Goal: Task Accomplishment & Management: Use online tool/utility

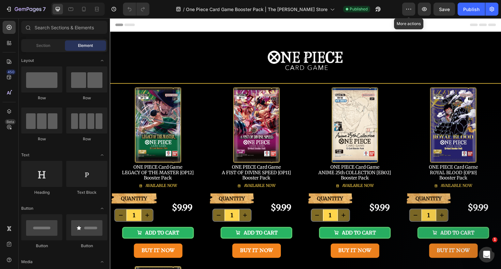
click at [412, 8] on button "button" at bounding box center [408, 9] width 13 height 13
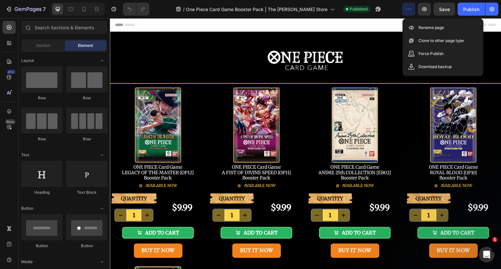
click at [412, 8] on button "button" at bounding box center [408, 9] width 13 height 13
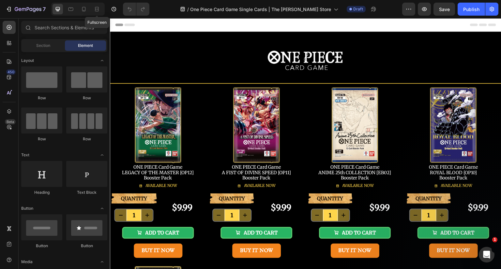
click at [97, 9] on icon at bounding box center [97, 9] width 7 height 7
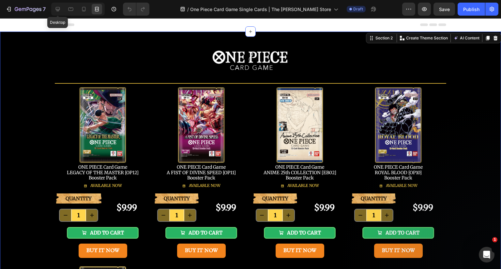
click at [58, 7] on icon at bounding box center [58, 9] width 4 height 4
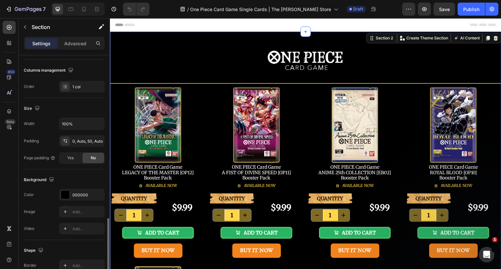
scroll to position [165, 0]
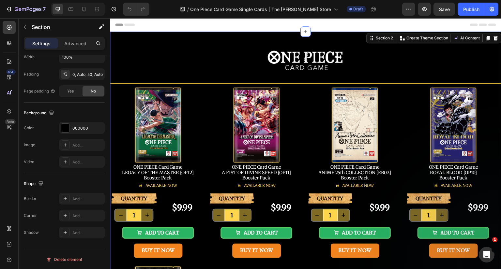
click at [78, 143] on div "Add..." at bounding box center [87, 146] width 31 height 6
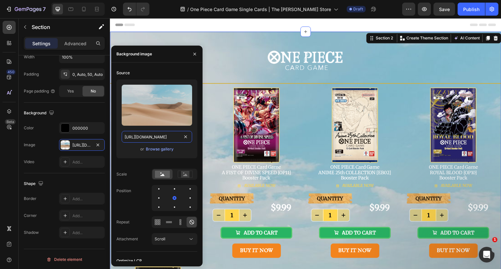
click at [164, 137] on input "[URL][DOMAIN_NAME]" at bounding box center [157, 137] width 70 height 12
paste input "0646/2328/0217/files/b25lLXBpZWNlLWNhcmQtZ2FtZS1yb21hbmNlLWRhd24tb3AwMS1pbWctYm…"
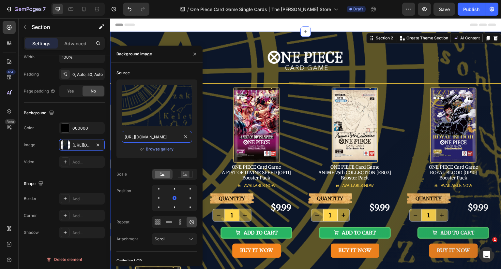
type input "[URL][DOMAIN_NAME]"
click at [186, 190] on div at bounding box center [190, 189] width 8 height 8
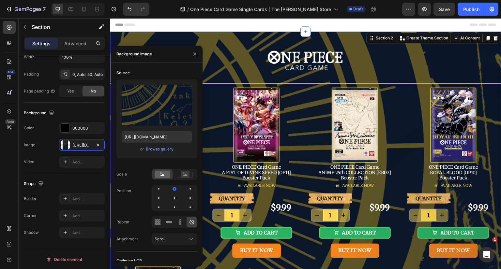
click at [186, 200] on div at bounding box center [190, 198] width 8 height 8
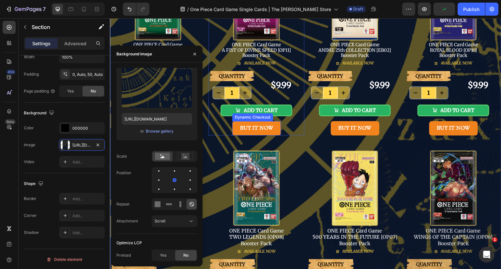
scroll to position [130, 0]
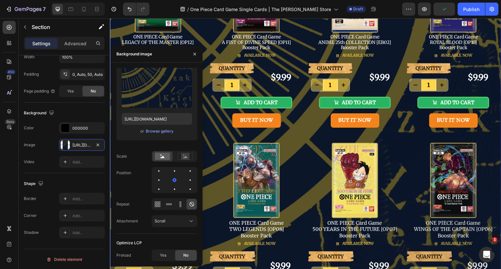
click at [179, 221] on div "Scroll" at bounding box center [171, 222] width 33 height 6
click at [171, 195] on p "Fixed" at bounding box center [173, 193] width 37 height 6
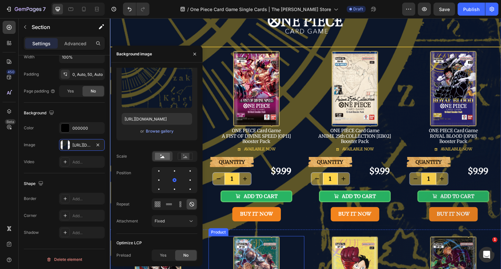
scroll to position [0, 0]
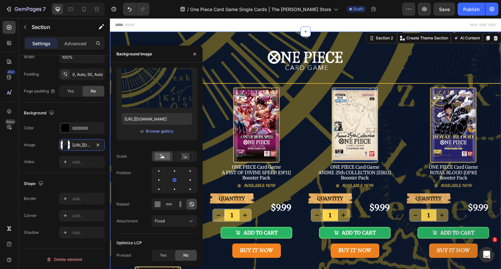
click at [196, 53] on icon "button" at bounding box center [194, 54] width 5 height 5
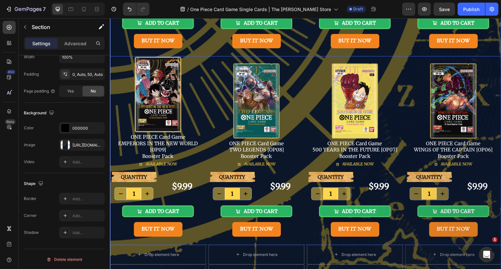
scroll to position [98, 0]
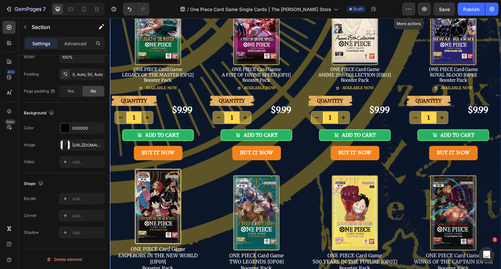
click at [409, 9] on icon "button" at bounding box center [408, 9] width 7 height 7
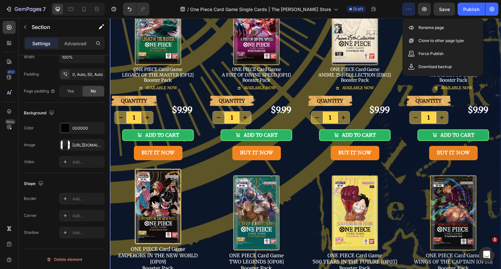
click at [430, 29] on p "Rename page" at bounding box center [430, 27] width 25 height 7
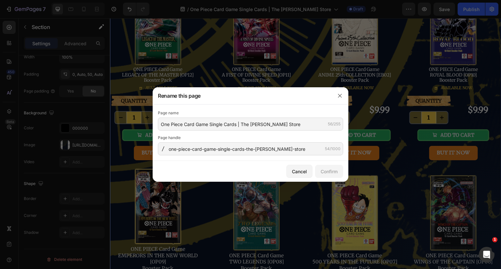
click at [217, 131] on div "Page name One Piece Card Game Single Cards | The [PERSON_NAME] Store 56/255 Pag…" at bounding box center [250, 133] width 185 height 46
click at [220, 124] on input "One Piece Card Game Single Cards | The [PERSON_NAME] Store" at bounding box center [250, 124] width 185 height 13
click at [226, 123] on input "One Piece Card Game Single Cards | The [PERSON_NAME] Store" at bounding box center [250, 124] width 185 height 13
click at [237, 124] on input "One Piece Card Game Single Cards | The [PERSON_NAME] Store" at bounding box center [250, 124] width 185 height 13
click at [246, 149] on input "one-piece-card-game-single-cards-the-[PERSON_NAME]-store" at bounding box center [250, 149] width 185 height 13
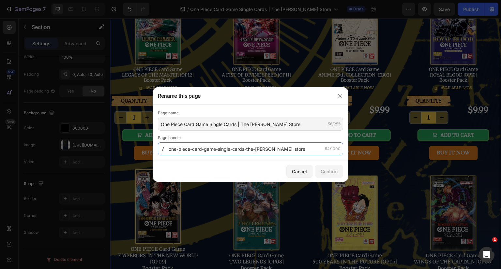
click at [248, 149] on input "one-piece-card-game-single-cards-the-[PERSON_NAME]-store" at bounding box center [250, 149] width 185 height 13
drag, startPoint x: 294, startPoint y: 150, endPoint x: 248, endPoint y: 149, distance: 46.3
click at [248, 149] on input "one-piece-card-game-single-cards-the-[PERSON_NAME]-store" at bounding box center [250, 149] width 185 height 13
drag, startPoint x: 248, startPoint y: 148, endPoint x: 295, endPoint y: 148, distance: 47.9
click at [295, 148] on input "one-piece-card-game-single-cards-romance-[PERSON_NAME]" at bounding box center [250, 149] width 185 height 13
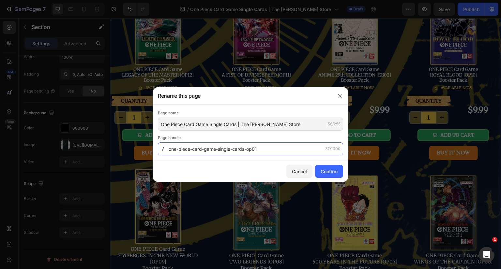
type input "one-piece-card-game-single-cards-op01"
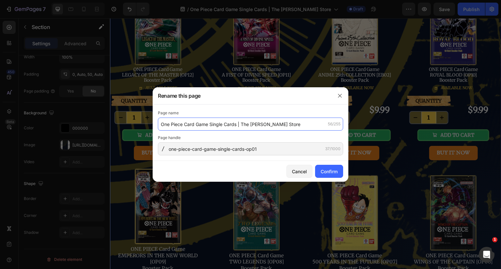
click at [237, 124] on input "One Piece Card Game Single Cards | The [PERSON_NAME] Store" at bounding box center [250, 124] width 185 height 13
click at [237, 123] on input "One Piece Card Game Single Cards | The [PERSON_NAME] Store" at bounding box center [250, 124] width 185 height 13
type input "One Piece Card Game Single Cards OP01 | The [PERSON_NAME] Store"
click at [329, 171] on div "Confirm" at bounding box center [329, 171] width 17 height 7
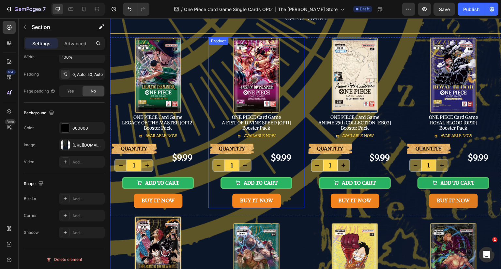
scroll to position [0, 0]
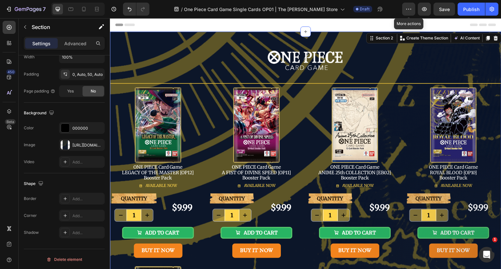
click at [412, 5] on button "button" at bounding box center [408, 9] width 13 height 13
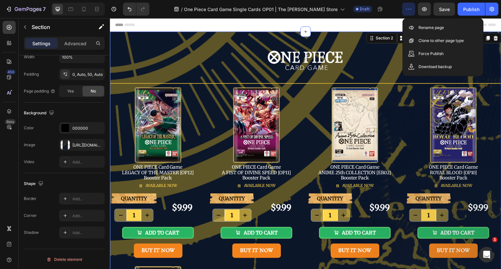
click at [427, 27] on p "Rename page" at bounding box center [430, 27] width 25 height 7
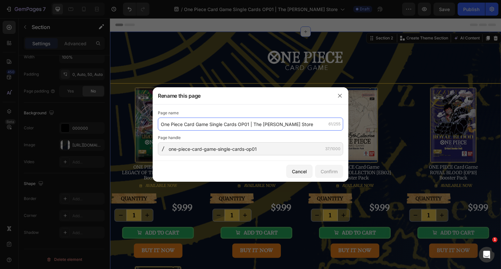
click at [239, 123] on input "One Piece Card Game Single Cards OP01 | The [PERSON_NAME] Store" at bounding box center [250, 124] width 185 height 13
click at [244, 124] on input "One Piece Card Game Single Cards OP01 | The [PERSON_NAME] Store" at bounding box center [250, 124] width 185 height 13
drag, startPoint x: 250, startPoint y: 125, endPoint x: 239, endPoint y: 124, distance: 11.1
click at [239, 124] on input "One Piece Card Game Single Cards OP01 | The [PERSON_NAME] Store" at bounding box center [250, 124] width 185 height 13
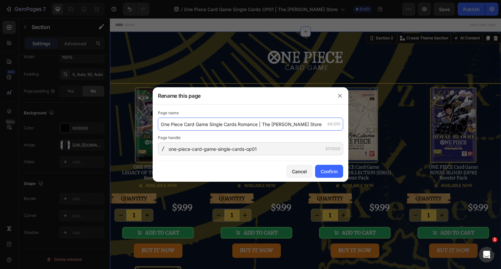
click at [211, 124] on input "One Piece Card Game Single Cards Romance | The [PERSON_NAME] Store" at bounding box center [250, 124] width 185 height 13
click at [226, 125] on input "One Piece Card Game Single Cards Romance | The [PERSON_NAME] Store" at bounding box center [250, 124] width 185 height 13
click at [229, 124] on input "One Piece Card Game Romance | The [PERSON_NAME] Store" at bounding box center [250, 124] width 185 height 13
type input "One Piece Card Game Romance [PERSON_NAME] | The [PERSON_NAME] Store"
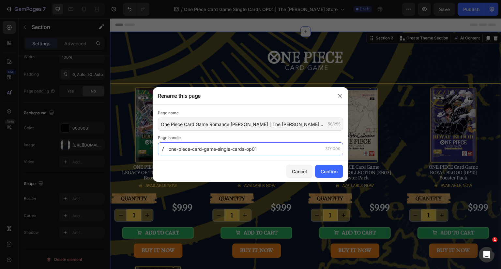
click at [265, 149] on input "one-piece-card-game-single-cards-op01" at bounding box center [250, 149] width 185 height 13
click at [248, 149] on input "one-piece-card-game-single-cards-op01" at bounding box center [250, 149] width 185 height 13
type input "one-piece-card-game-single-cards-romance-[PERSON_NAME]"
click at [329, 171] on div "Confirm" at bounding box center [329, 171] width 17 height 7
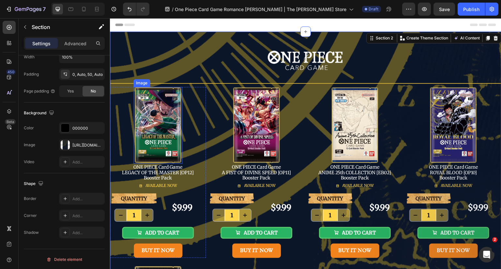
click at [147, 117] on img at bounding box center [157, 125] width 49 height 77
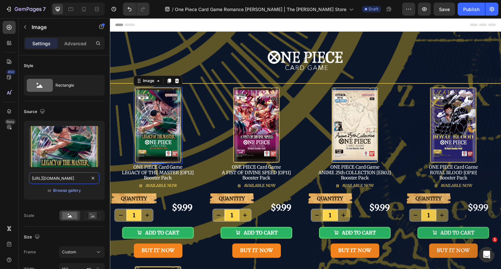
click at [77, 179] on input "[URL][DOMAIN_NAME]" at bounding box center [64, 179] width 70 height 12
type input "[URL][DOMAIN_NAME]"
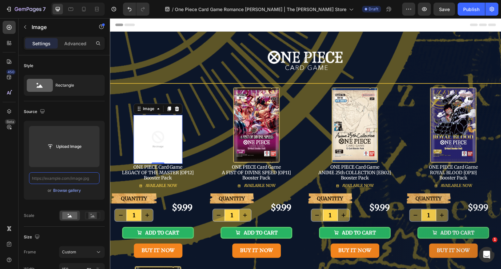
click at [76, 177] on input "text" at bounding box center [64, 179] width 70 height 12
paste input "[URL][DOMAIN_NAME]"
type input "[URL][DOMAIN_NAME]"
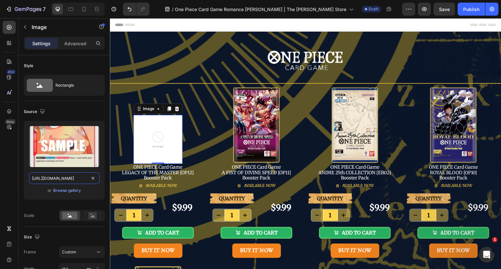
scroll to position [0, 104]
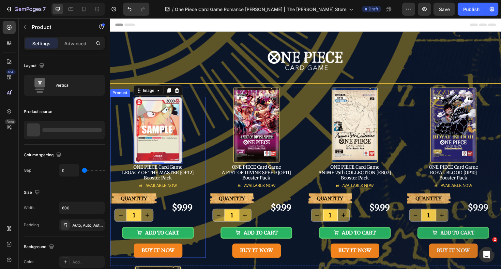
click at [200, 115] on div "Image 0 ONE PIECE Card Game LEGACY OF THE MASTER [OP12] Booster Pack Text Block…" at bounding box center [158, 145] width 96 height 97
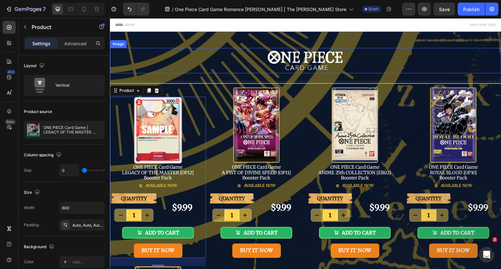
click at [219, 61] on div at bounding box center [305, 60] width 391 height 25
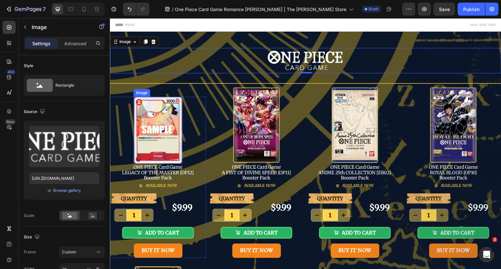
click at [164, 128] on img at bounding box center [157, 130] width 49 height 67
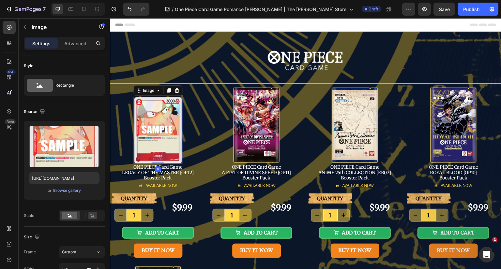
scroll to position [98, 0]
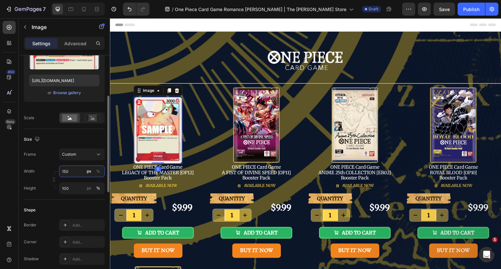
click at [71, 171] on input "150" at bounding box center [82, 172] width 46 height 12
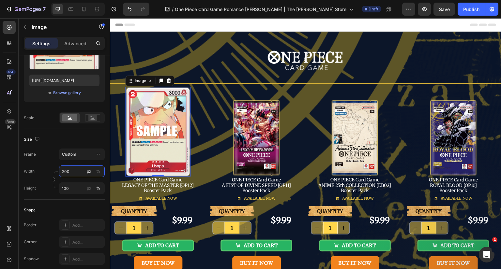
click at [71, 171] on input "200" at bounding box center [82, 172] width 46 height 12
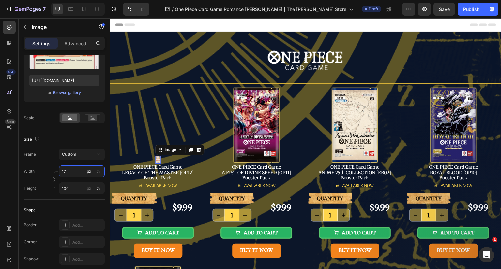
type input "175"
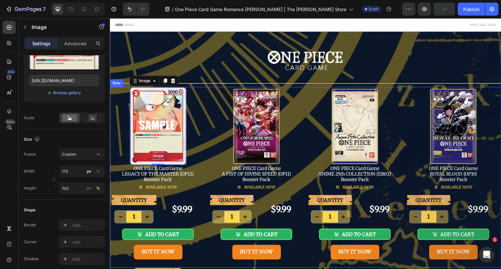
click at [204, 121] on div "Image 0 ONE PIECE Card Game LEGACY OF THE MASTER [OP12] Booster Pack Text Block…" at bounding box center [158, 141] width 96 height 108
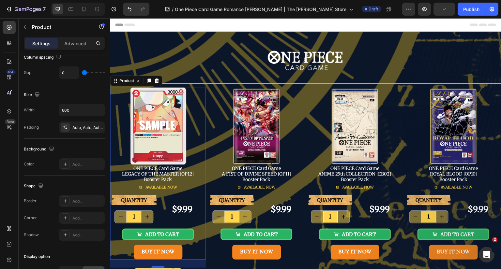
scroll to position [0, 0]
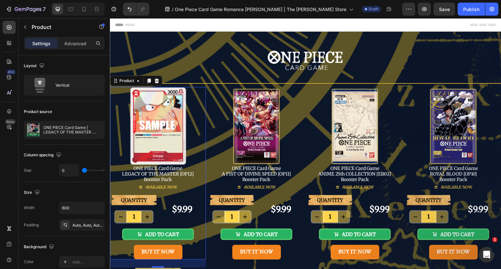
click at [201, 192] on div "AVAILABLE NOW Button" at bounding box center [158, 189] width 96 height 12
click at [191, 225] on div "QUANTITY Text Block 1 Product Quantity $9.99 Product Price Product Price Row AD…" at bounding box center [158, 227] width 96 height 65
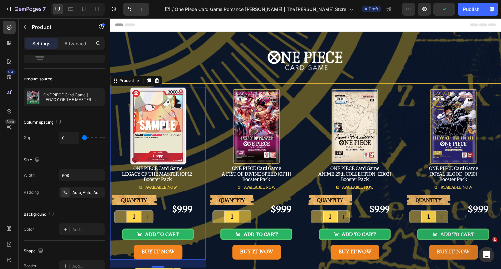
click at [72, 98] on p "ONE PIECE Card Game | LEGACY OF THE MASTER [OP12] Booster Pack" at bounding box center [72, 97] width 58 height 9
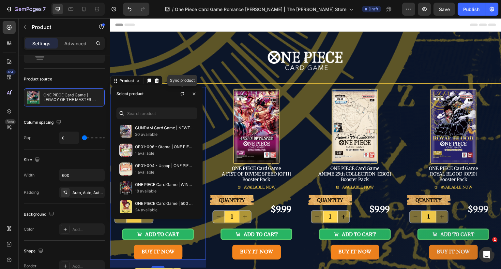
click at [184, 93] on icon "button" at bounding box center [182, 93] width 5 height 5
click at [152, 167] on p "OP01-004 - Usopp | ONE PIECE Card Game" at bounding box center [164, 166] width 59 height 7
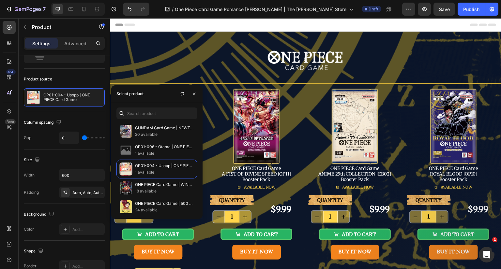
click at [194, 95] on icon "button" at bounding box center [193, 93] width 5 height 5
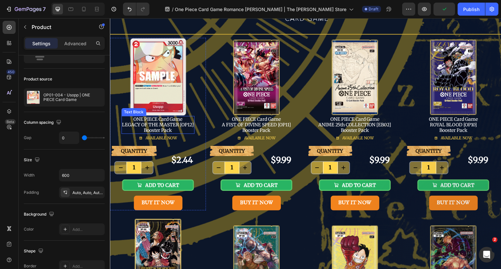
scroll to position [65, 0]
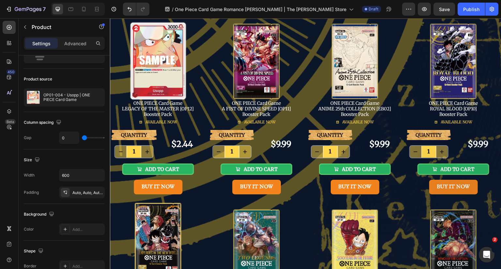
click at [191, 184] on div "QUANTITY Text Block 1 Product Quantity $2.44 Product Price Product Price Row AD…" at bounding box center [158, 162] width 96 height 65
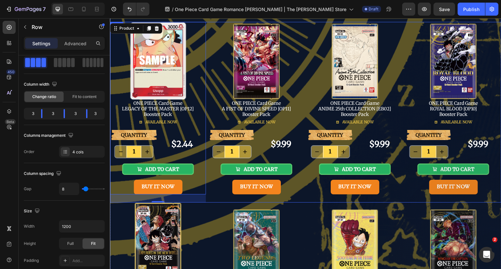
click at [211, 197] on div "Image ONE PIECE Card Game A FIST OF DIVINE SPEED [OP11] Booster Pack Text Block…" at bounding box center [256, 112] width 96 height 181
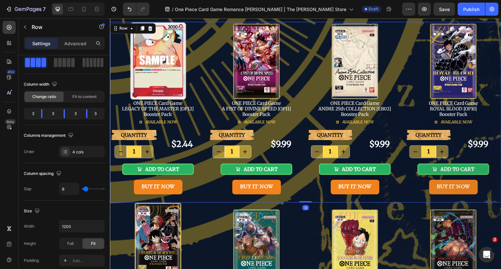
scroll to position [0, 0]
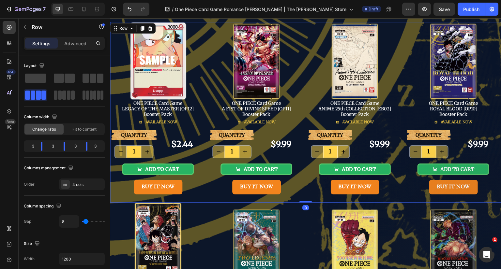
click at [67, 98] on span at bounding box center [69, 95] width 4 height 9
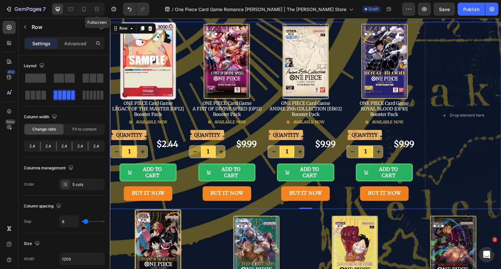
click at [99, 9] on icon at bounding box center [97, 9] width 7 height 7
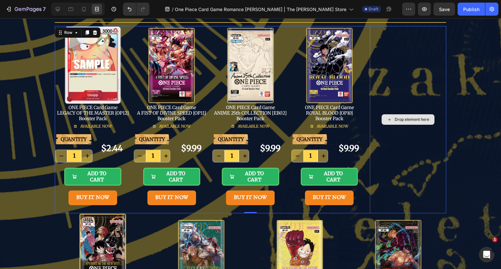
scroll to position [65, 0]
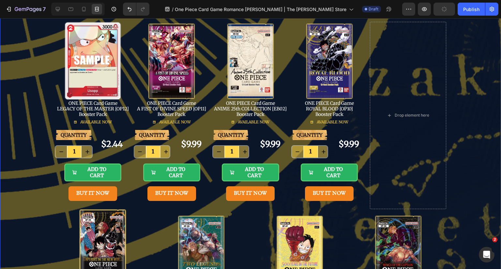
click at [483, 109] on div "Image Row Title Line Image ONE PIECE Card Game LEGACY OF THE MASTER [OP12] Boos…" at bounding box center [250, 230] width 501 height 529
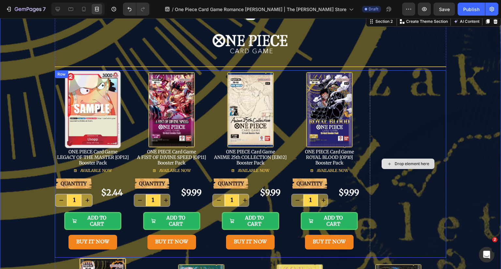
scroll to position [33, 0]
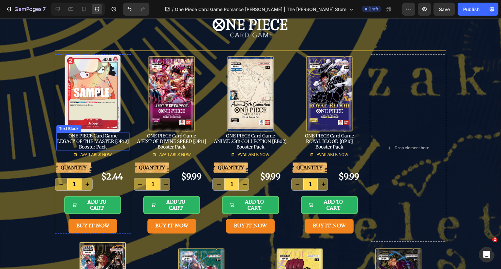
click at [89, 139] on link "LEGACY OF THE MASTER [OP12]" at bounding box center [93, 142] width 72 height 6
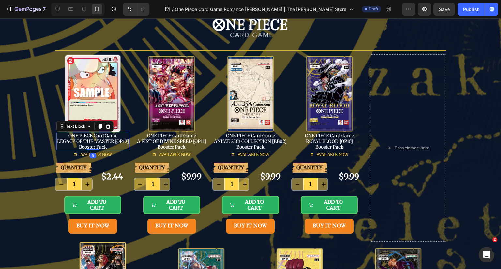
click at [112, 140] on link "LEGACY OF THE MASTER [OP12]" at bounding box center [93, 142] width 72 height 6
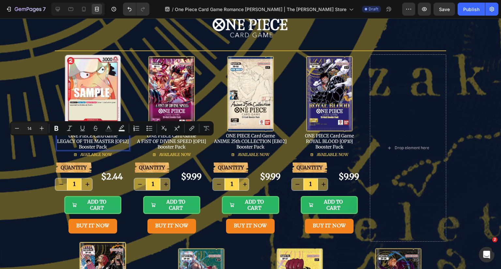
click at [108, 140] on link "LEGACY OF THE MASTER [OP12]" at bounding box center [93, 142] width 72 height 6
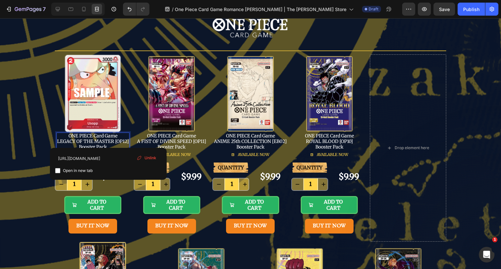
click at [148, 158] on span "Unlink" at bounding box center [150, 158] width 12 height 6
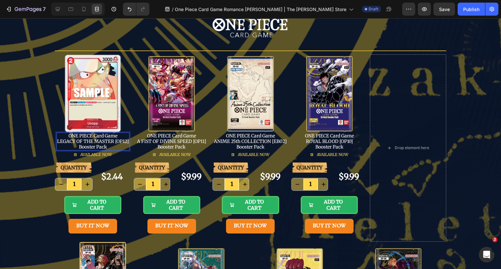
click at [115, 145] on p "ONE PIECE Card Game LEGACY OF THE MASTER [OP12] Booster Pack" at bounding box center [93, 141] width 72 height 16
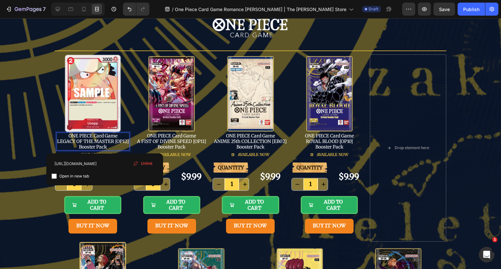
click at [141, 161] on span "Unlink" at bounding box center [147, 164] width 12 height 6
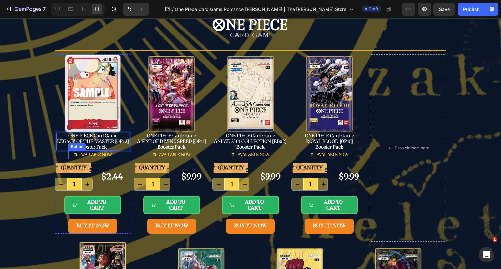
click at [112, 147] on p "ONE PIECE Card Game LEGACY OF THE MASTER [OP12] Booster Pack ⁠⁠⁠⁠⁠⁠⁠" at bounding box center [93, 141] width 72 height 16
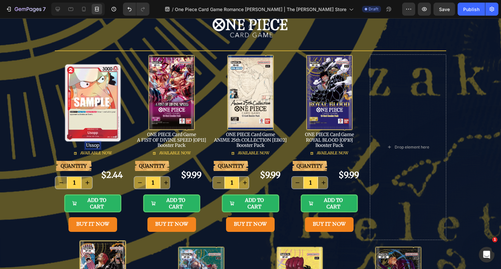
scroll to position [27, 0]
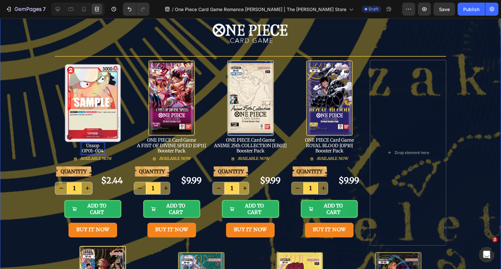
click at [478, 95] on div "Image Row Title Line Image Ussop OP01-004 Text Block 0 AVAILABLE NOW Button QUA…" at bounding box center [250, 269] width 501 height 528
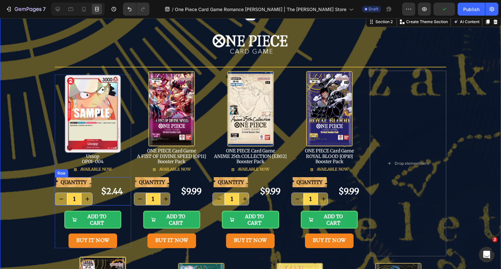
scroll to position [0, 0]
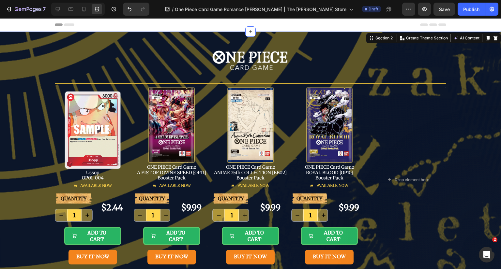
click at [97, 174] on p "Ussop OP01-004" at bounding box center [93, 175] width 22 height 11
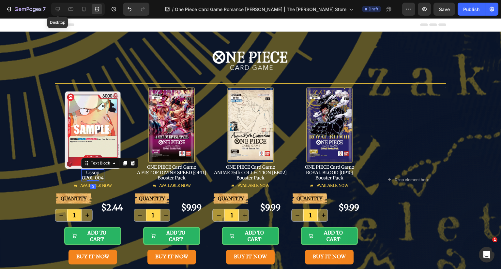
click at [59, 9] on icon at bounding box center [57, 9] width 7 height 7
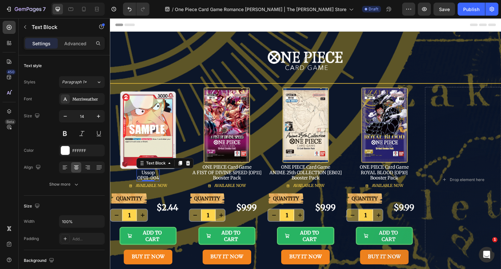
click at [74, 42] on p "Advanced" at bounding box center [75, 43] width 22 height 7
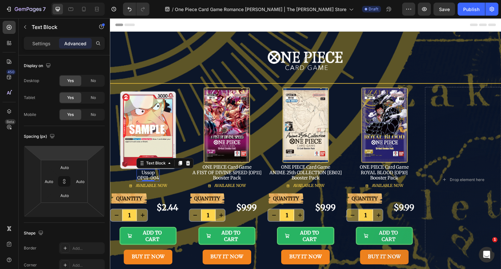
click at [68, 156] on input "number" at bounding box center [64, 153] width 13 height 10
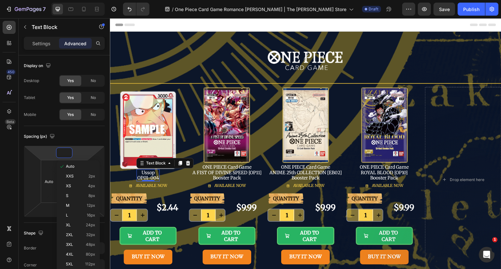
type input "1"
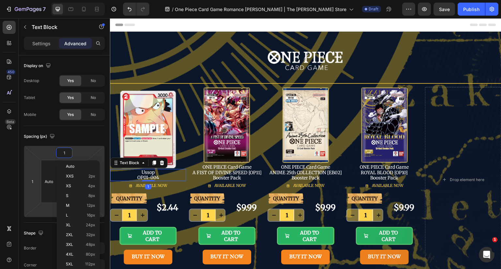
type input "10"
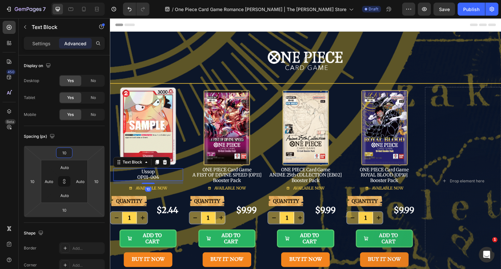
type input "10"
click at [463, 98] on div "Drop element here" at bounding box center [463, 181] width 76 height 188
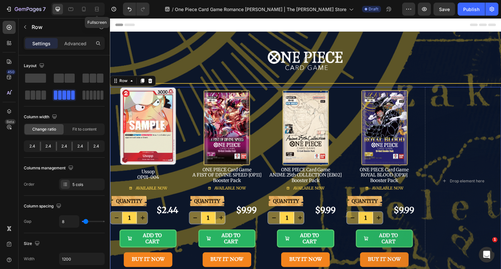
click at [97, 9] on icon at bounding box center [98, 9] width 2 height 2
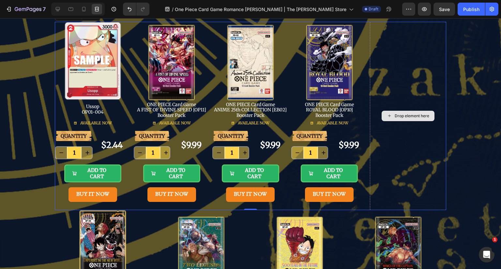
scroll to position [33, 0]
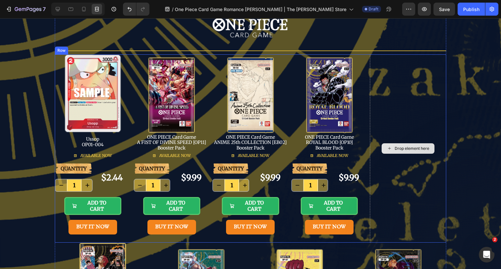
click at [390, 211] on div "Drop element here" at bounding box center [408, 148] width 76 height 188
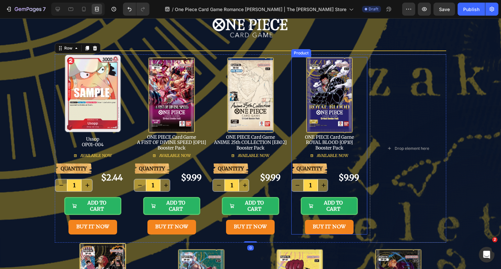
click at [357, 222] on div "QUANTITY Text Block 1 Product Quantity $9.99 Product Price Product Price Row AD…" at bounding box center [329, 199] width 76 height 71
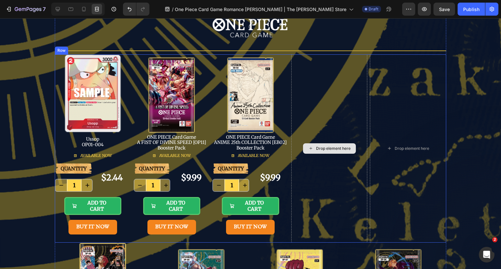
click at [311, 228] on div "Drop element here" at bounding box center [329, 148] width 76 height 188
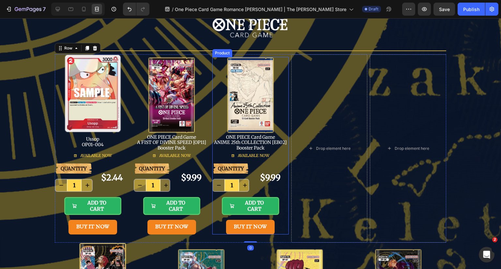
click at [282, 225] on div "QUANTITY Text Block 1 Product Quantity $9.99 Product Price Product Price Row AD…" at bounding box center [250, 199] width 76 height 71
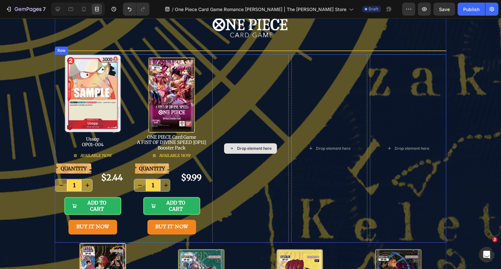
click at [232, 220] on div "Drop element here" at bounding box center [250, 148] width 76 height 188
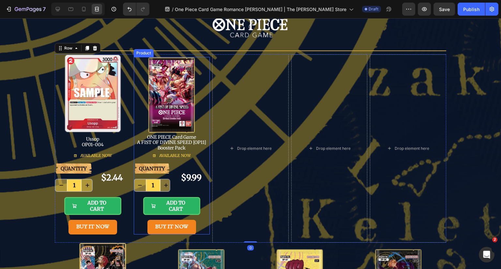
click at [197, 222] on div "QUANTITY Text Block 1 Product Quantity $9.99 Product Price Product Price Row AD…" at bounding box center [172, 199] width 76 height 71
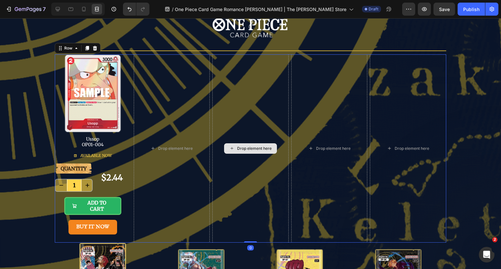
click at [243, 205] on div "Drop element here" at bounding box center [250, 148] width 76 height 188
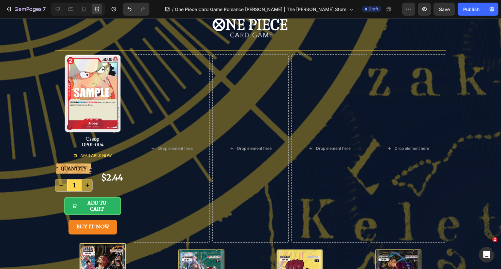
click at [466, 187] on div "Image Row Title Line Image Ussop OP01-004 Text Block AVAILABLE NOW Button QUANT…" at bounding box center [250, 264] width 501 height 530
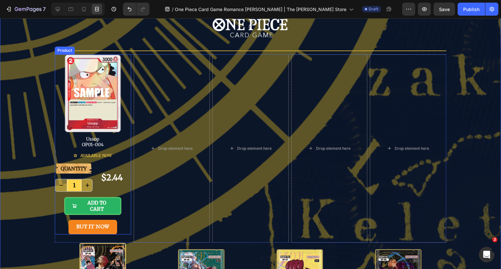
click at [123, 223] on div "QUANTITY Text Block 1 Product Quantity $2.44 Product Price Product Price Row AD…" at bounding box center [93, 199] width 76 height 71
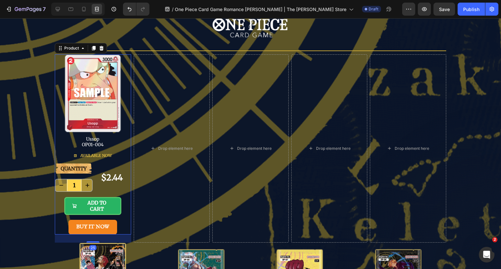
click at [92, 46] on icon at bounding box center [94, 48] width 4 height 5
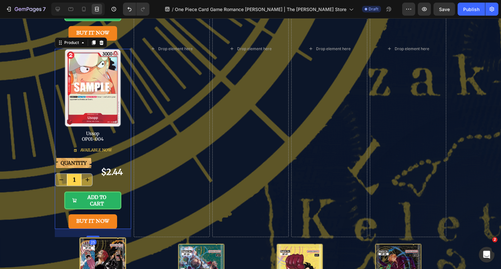
scroll to position [234, 0]
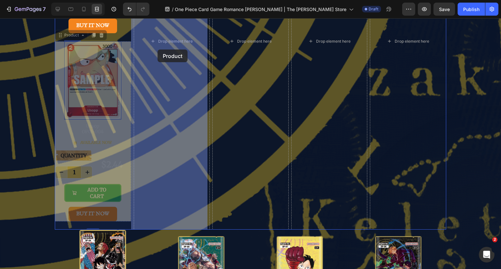
drag, startPoint x: 70, startPoint y: 35, endPoint x: 158, endPoint y: 49, distance: 88.9
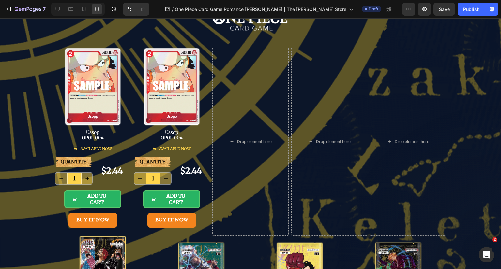
scroll to position [38, 0]
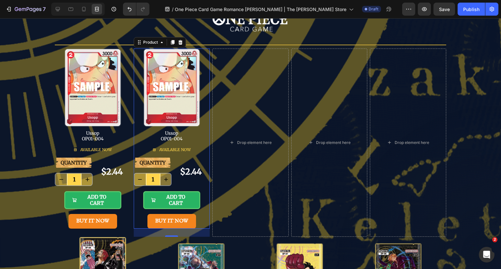
click at [200, 217] on div "QUANTITY Text Block 1 Product Quantity $2.44 Product Price Product Price Row AD…" at bounding box center [172, 193] width 76 height 71
click at [171, 41] on icon at bounding box center [173, 42] width 4 height 5
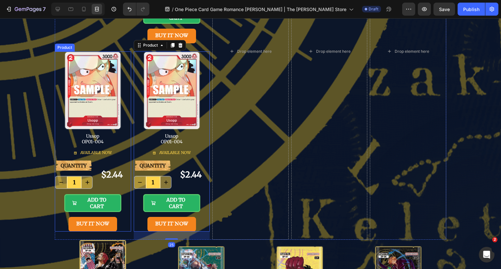
scroll to position [234, 0]
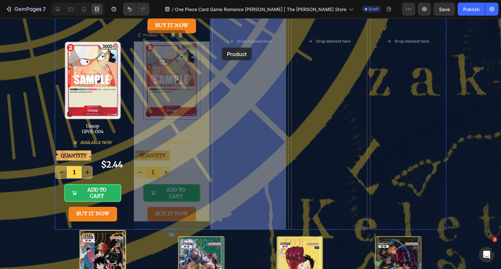
drag, startPoint x: 137, startPoint y: 35, endPoint x: 222, endPoint y: 48, distance: 85.7
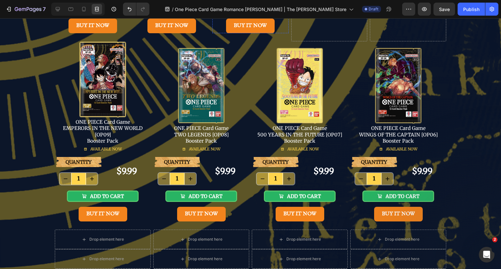
scroll to position [46, 0]
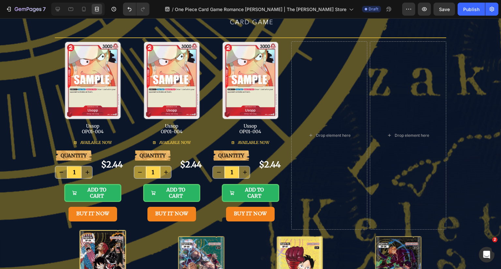
click at [280, 209] on div "QUANTITY Text Block 1 Product Quantity $2.44 Product Price Product Price Row AD…" at bounding box center [250, 186] width 76 height 71
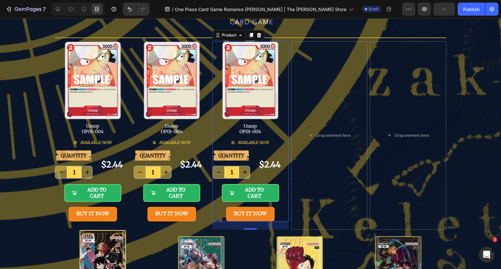
click at [249, 37] on icon at bounding box center [251, 35] width 4 height 5
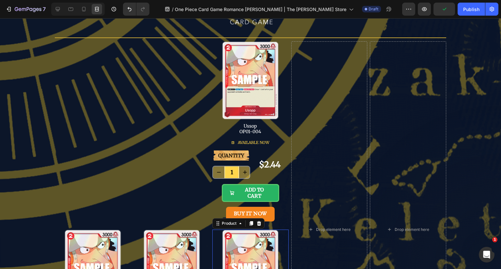
scroll to position [234, 0]
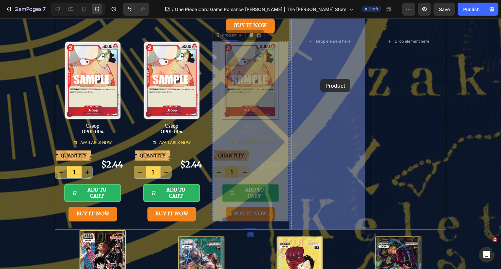
drag, startPoint x: 226, startPoint y: 35, endPoint x: 320, endPoint y: 79, distance: 104.0
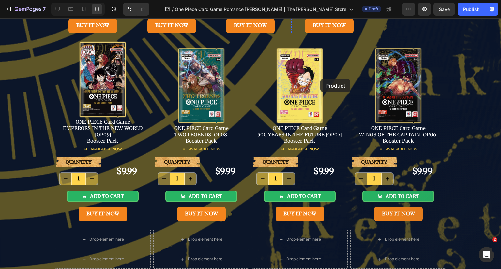
scroll to position [46, 0]
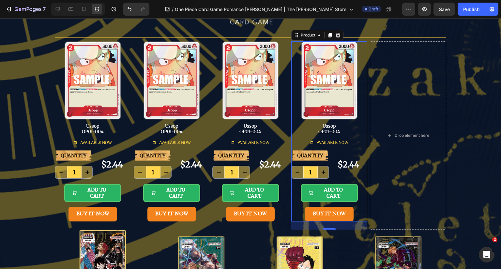
click at [359, 212] on div "QUANTITY Text Block 1 Product Quantity $2.44 Product Price Product Price Row AD…" at bounding box center [329, 186] width 76 height 71
click at [328, 37] on icon at bounding box center [330, 35] width 4 height 5
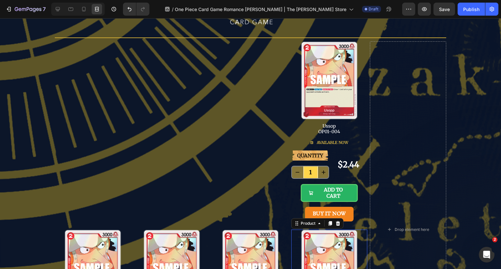
scroll to position [234, 0]
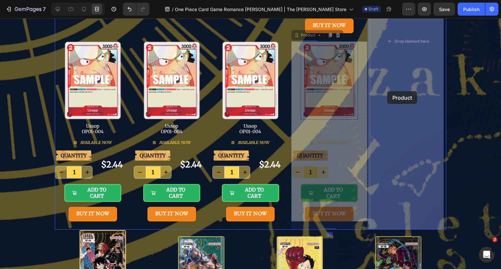
drag, startPoint x: 301, startPoint y: 33, endPoint x: 387, endPoint y: 91, distance: 104.0
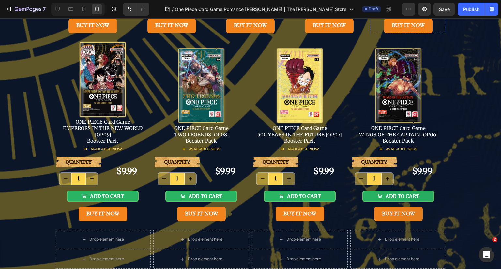
scroll to position [46, 0]
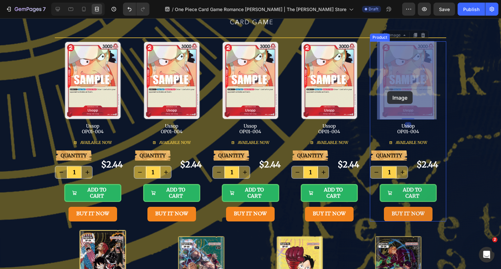
drag, startPoint x: 387, startPoint y: 91, endPoint x: 389, endPoint y: 88, distance: 3.9
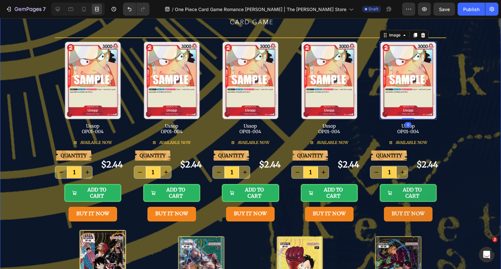
click at [465, 87] on div "Image Row Title Line Image Ussop OP01-004 Text Block AVAILABLE NOW Button QUANT…" at bounding box center [250, 251] width 501 height 530
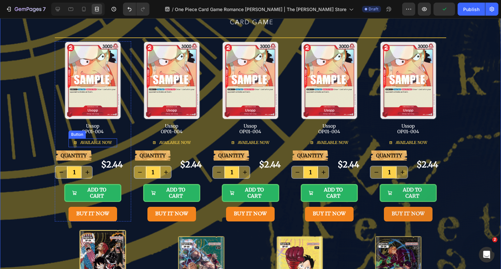
click at [93, 142] on span "AVAILABLE NOW" at bounding box center [96, 142] width 32 height 5
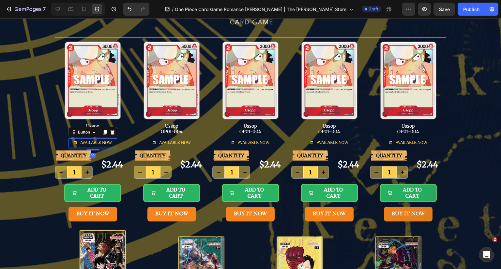
click at [74, 143] on icon at bounding box center [75, 143] width 3 height 3
click at [56, 11] on icon at bounding box center [57, 9] width 7 height 7
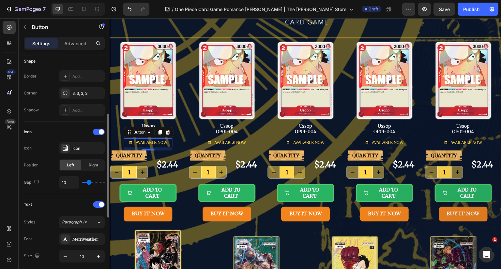
scroll to position [163, 0]
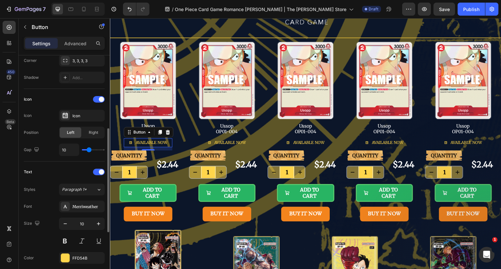
click at [75, 117] on div "Icon" at bounding box center [87, 116] width 31 height 6
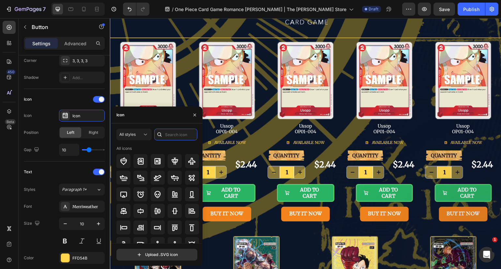
click at [174, 134] on input "text" at bounding box center [175, 135] width 43 height 12
click at [100, 100] on span at bounding box center [101, 99] width 5 height 5
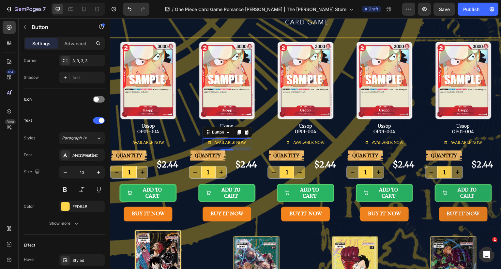
click at [224, 140] on p "AVAILABLE NOW" at bounding box center [230, 143] width 32 height 6
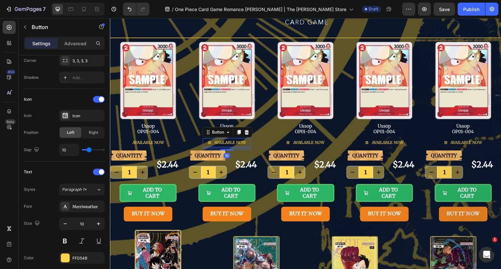
click at [100, 102] on div at bounding box center [99, 99] width 12 height 7
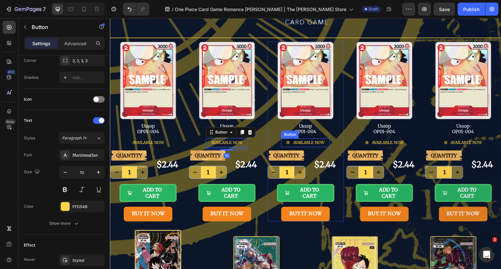
click at [307, 140] on span "AVAILABLE NOW" at bounding box center [309, 142] width 32 height 5
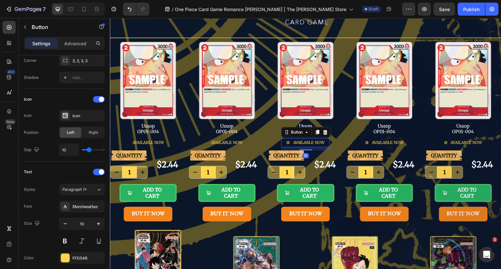
click at [99, 101] on div at bounding box center [99, 99] width 12 height 7
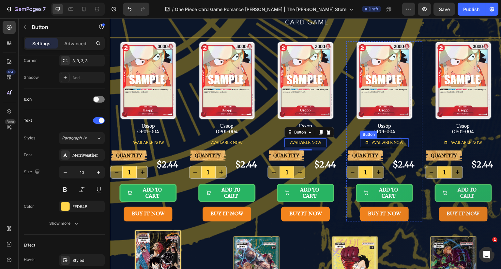
click at [374, 143] on span "AVAILABLE NOW" at bounding box center [388, 142] width 32 height 5
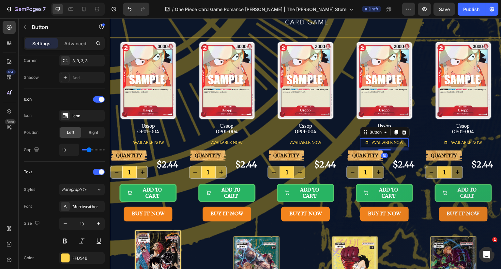
click at [100, 101] on div at bounding box center [99, 99] width 12 height 7
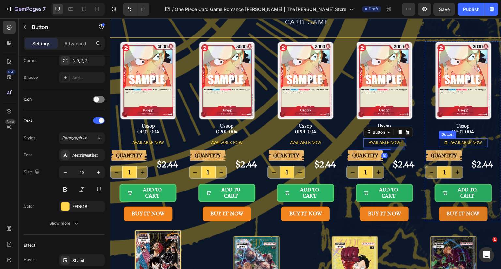
click at [470, 142] on span "AVAILABLE NOW" at bounding box center [467, 142] width 32 height 5
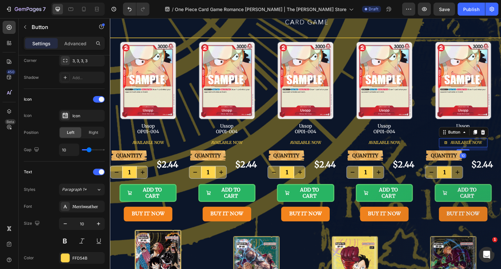
click at [99, 96] on div at bounding box center [99, 99] width 12 height 7
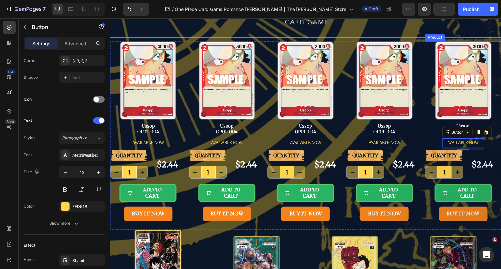
click at [486, 148] on div "AVAILABLE NOW Button 10" at bounding box center [463, 145] width 76 height 12
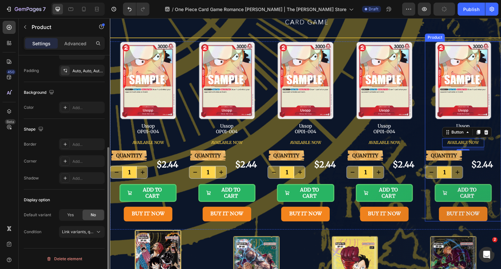
scroll to position [0, 0]
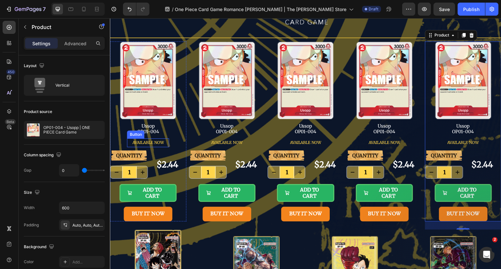
click at [155, 142] on span "AVAILABLE NOW" at bounding box center [148, 142] width 32 height 5
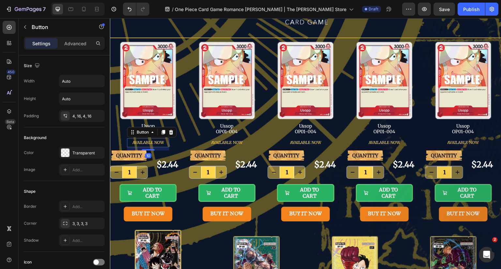
click at [155, 142] on span "AVAILABLE NOW" at bounding box center [148, 142] width 32 height 5
click at [138, 139] on button "LAST" at bounding box center [148, 143] width 20 height 9
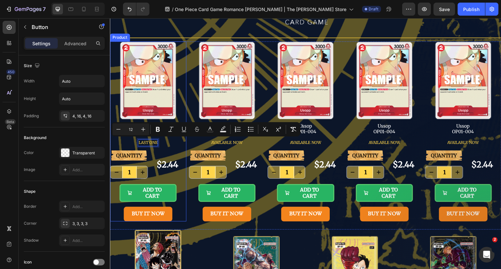
click at [180, 147] on div "LAST ONE Button 10" at bounding box center [148, 145] width 76 height 12
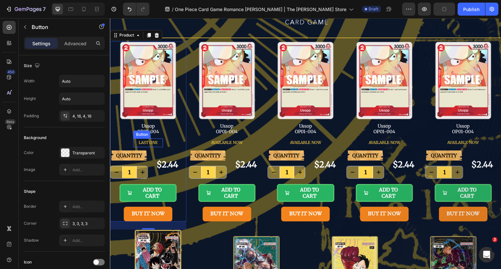
click at [149, 141] on span "LAST ONE" at bounding box center [147, 142] width 19 height 5
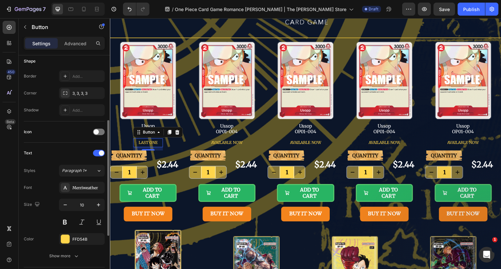
scroll to position [196, 0]
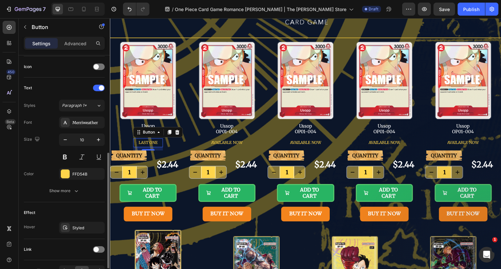
click at [80, 174] on div "FFD54B" at bounding box center [87, 175] width 31 height 6
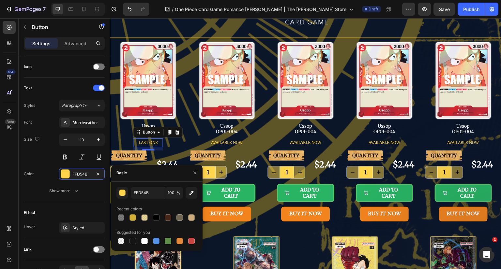
click at [190, 239] on div at bounding box center [191, 241] width 7 height 7
type input "C5453F"
click at [67, 155] on button at bounding box center [65, 157] width 12 height 12
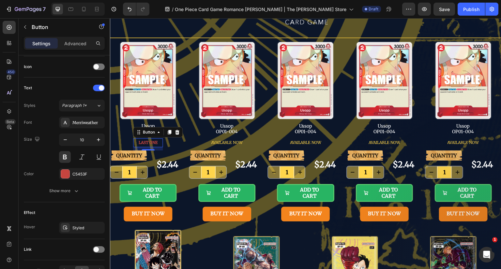
click at [73, 191] on icon "button" at bounding box center [76, 191] width 7 height 7
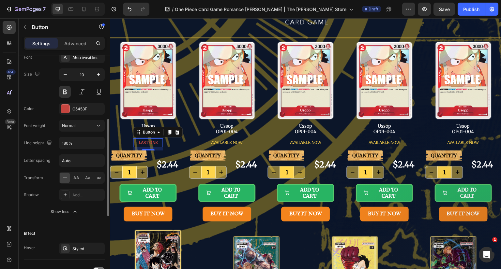
scroll to position [294, 0]
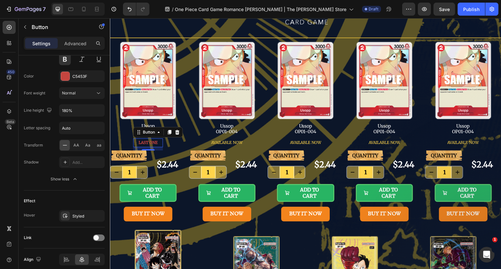
click at [79, 161] on div "Add..." at bounding box center [87, 163] width 31 height 6
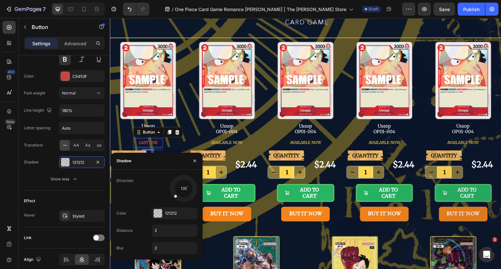
click at [173, 216] on div "121212" at bounding box center [180, 214] width 31 height 6
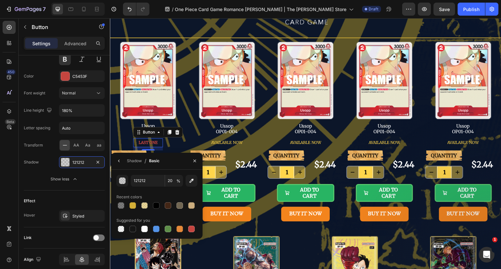
click at [143, 229] on div at bounding box center [144, 229] width 7 height 7
type input "FFFFFF"
type input "100"
click at [83, 160] on div "FFFFFF" at bounding box center [81, 163] width 19 height 6
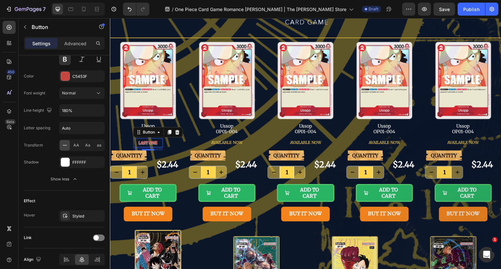
click at [81, 163] on div "FFFFFF" at bounding box center [87, 163] width 31 height 6
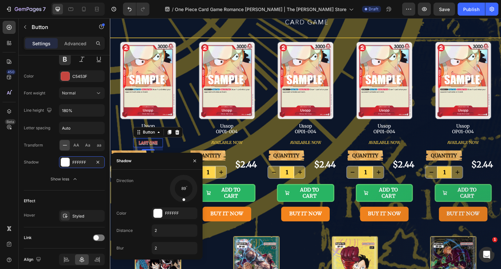
drag, startPoint x: 176, startPoint y: 195, endPoint x: 183, endPoint y: 201, distance: 9.0
click at [183, 201] on div at bounding box center [184, 195] width 4 height 15
click at [165, 236] on input "2" at bounding box center [174, 231] width 45 height 12
type input "1"
click at [96, 162] on icon "button" at bounding box center [97, 162] width 5 height 5
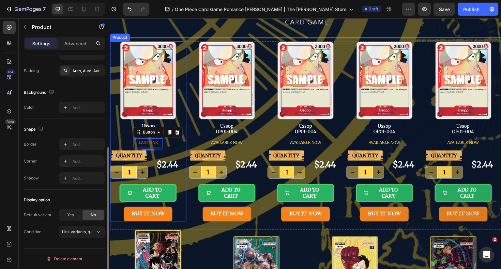
click at [173, 144] on div "LAST ONE Button 10" at bounding box center [148, 145] width 76 height 12
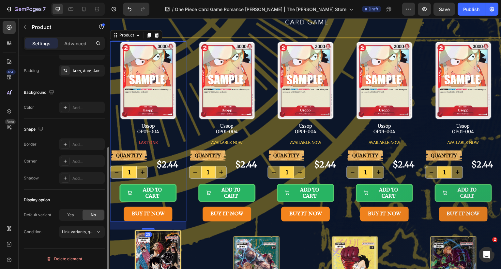
scroll to position [0, 0]
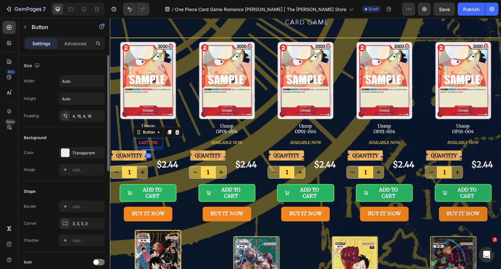
click at [157, 140] on button "LAST ONE" at bounding box center [148, 143] width 30 height 9
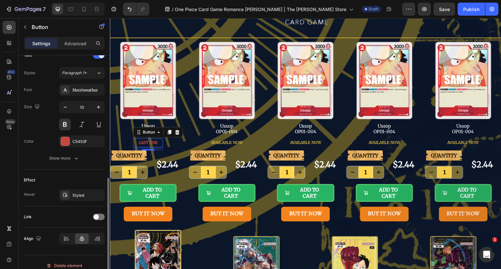
scroll to position [234, 0]
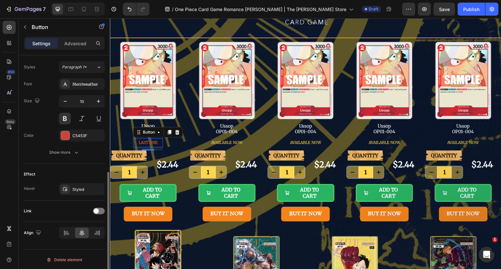
click at [81, 187] on div "Styled" at bounding box center [87, 190] width 31 height 6
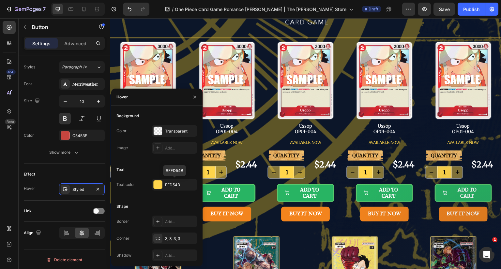
click at [170, 185] on div "FFD54B" at bounding box center [180, 185] width 31 height 6
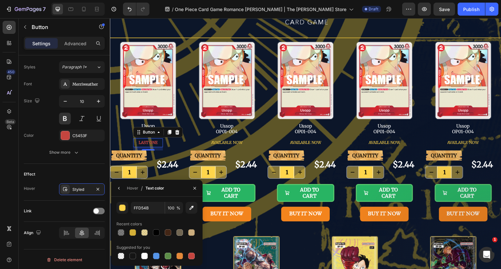
click at [145, 256] on div at bounding box center [144, 256] width 7 height 7
click at [194, 187] on icon "button" at bounding box center [194, 188] width 5 height 5
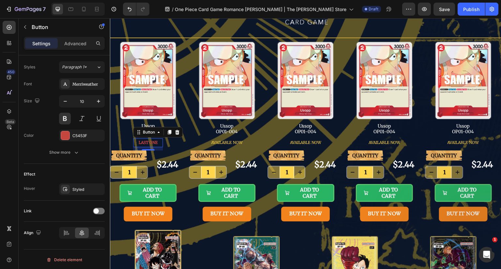
click at [78, 138] on div "C5453F" at bounding box center [82, 136] width 46 height 12
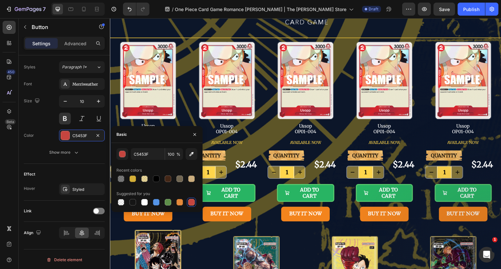
click at [86, 187] on div "Styled" at bounding box center [87, 190] width 31 height 6
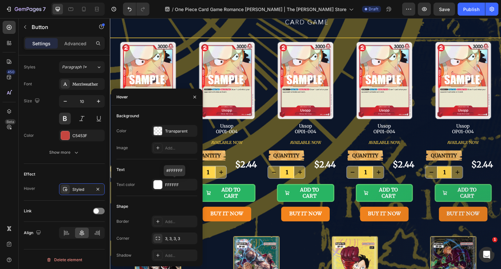
click at [171, 184] on div "FFFFFF" at bounding box center [180, 185] width 31 height 6
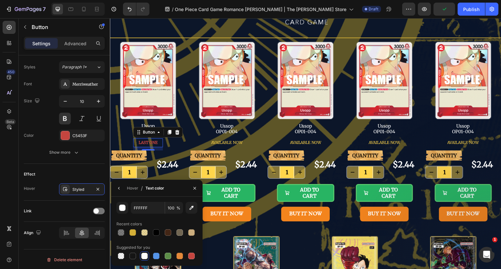
click at [193, 259] on div at bounding box center [191, 256] width 7 height 7
type input "C5453F"
click at [0, 0] on input "100" at bounding box center [0, 0] width 0 height 0
type input "50"
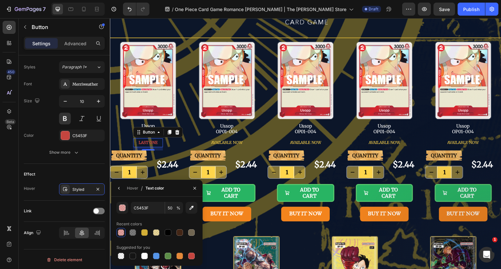
click at [181, 257] on div at bounding box center [179, 256] width 7 height 7
type input "E4893A"
type input "100"
click at [192, 258] on div at bounding box center [191, 256] width 7 height 7
type input "C5453F"
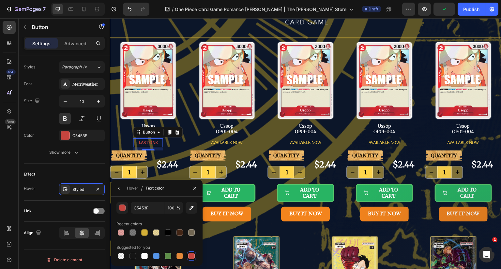
click at [192, 190] on button "button" at bounding box center [194, 188] width 10 height 10
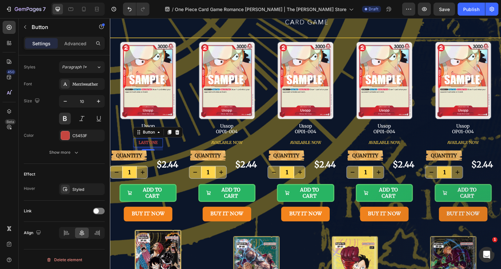
click at [0, 0] on button "button" at bounding box center [0, 0] width 0 height 0
click at [172, 143] on div "LAST ONE Button 10" at bounding box center [148, 145] width 76 height 12
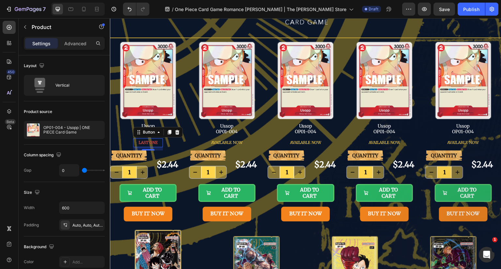
click at [156, 142] on span "LAST ONE" at bounding box center [147, 142] width 19 height 5
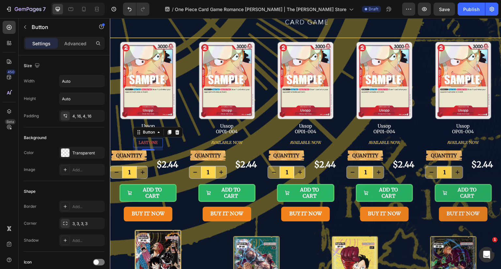
click at [82, 116] on div "4, 16, 4, 16" at bounding box center [87, 116] width 31 height 6
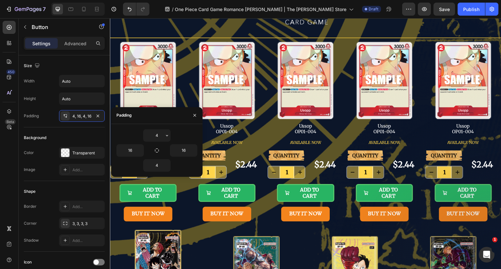
click at [166, 136] on icon "button" at bounding box center [166, 135] width 5 height 5
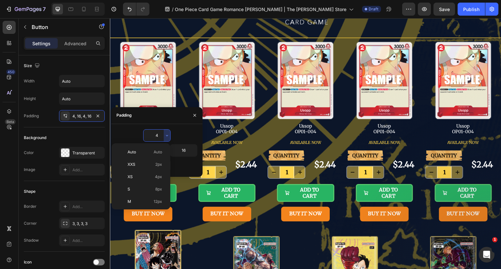
click at [160, 150] on span "Auto" at bounding box center [158, 152] width 8 height 6
type input "Auto"
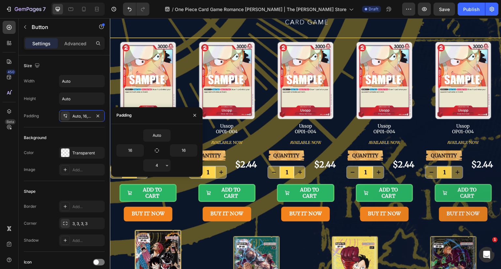
click at [168, 167] on icon "button" at bounding box center [166, 165] width 5 height 5
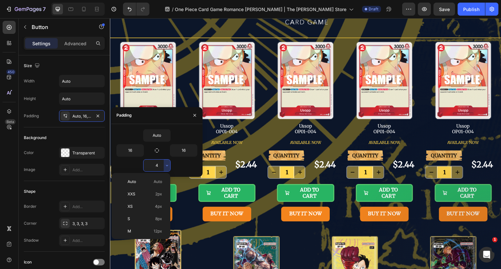
click at [158, 180] on span "Auto" at bounding box center [158, 182] width 8 height 6
type input "Auto"
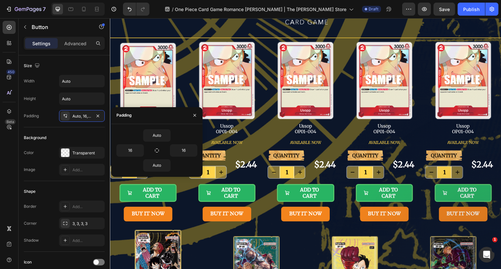
click at [194, 118] on button "button" at bounding box center [194, 115] width 10 height 10
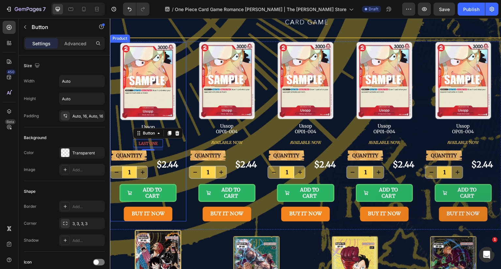
click at [175, 146] on div "LAST ONE Button 10" at bounding box center [148, 145] width 76 height 11
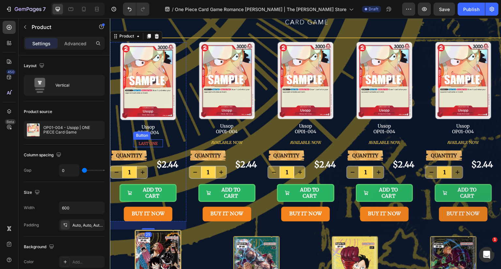
click at [154, 143] on span "LAST ONE" at bounding box center [147, 143] width 19 height 5
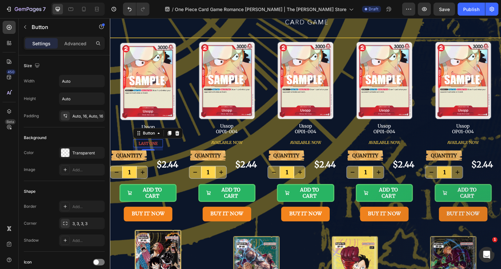
click at [82, 115] on div "Auto, 16, Auto, 16" at bounding box center [87, 116] width 31 height 6
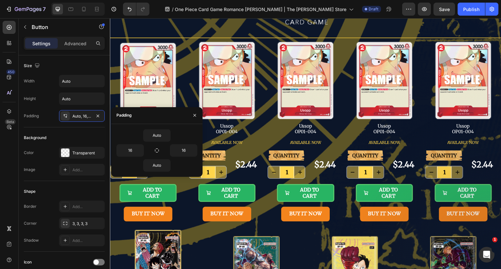
click at [195, 116] on icon "button" at bounding box center [194, 115] width 5 height 5
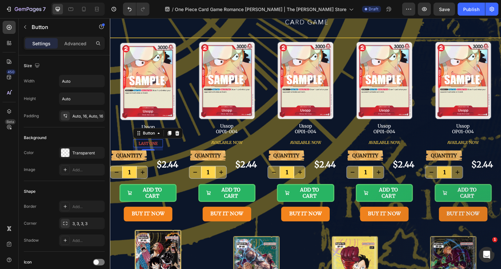
click at [73, 44] on p "Advanced" at bounding box center [75, 43] width 22 height 7
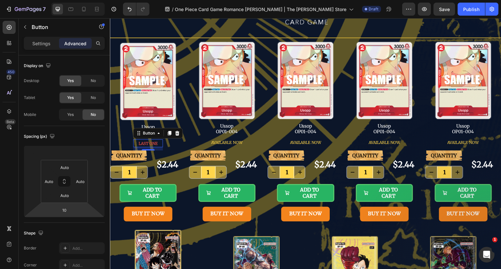
click at [66, 212] on input "10" at bounding box center [64, 210] width 13 height 10
click at [69, 222] on span "Auto" at bounding box center [70, 224] width 8 height 5
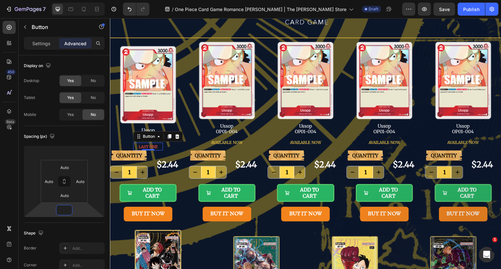
click at [68, 212] on input "number" at bounding box center [64, 210] width 13 height 10
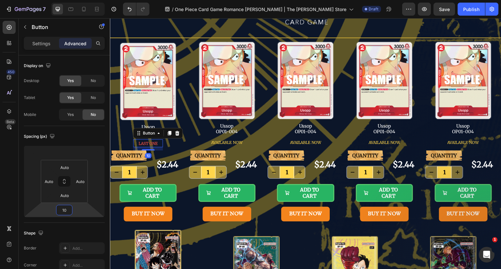
type input "10"
click at [70, 157] on input "number" at bounding box center [64, 153] width 13 height 10
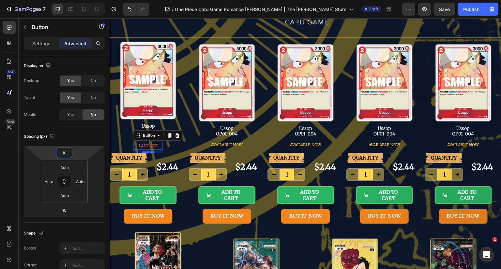
type input "10"
click at [171, 148] on div "LAST ONE Button 10" at bounding box center [148, 146] width 76 height 14
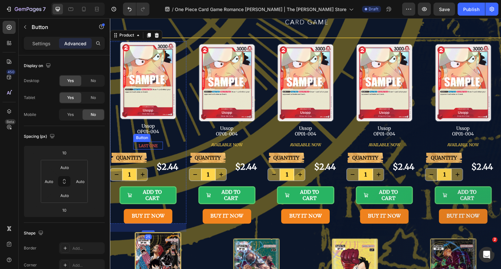
click at [159, 145] on button "LAST ONE" at bounding box center [148, 146] width 30 height 6
click at [168, 146] on div "LAST ONE Button" at bounding box center [148, 146] width 76 height 14
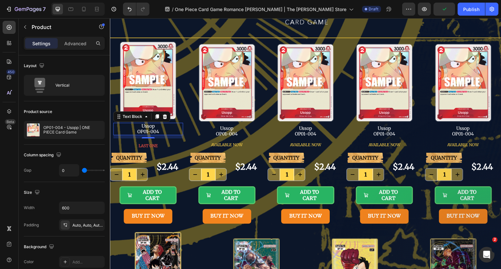
click at [157, 129] on p "Ussop OP01-004" at bounding box center [148, 129] width 68 height 11
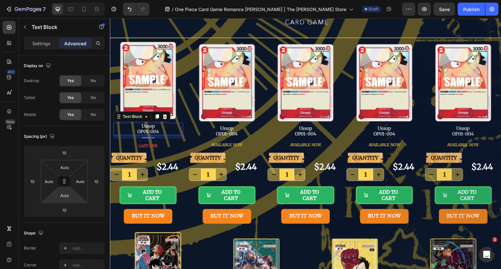
click at [68, 0] on html "7 Version history / One Piece Card Game Romance [PERSON_NAME] | The [PERSON_NAM…" at bounding box center [250, 0] width 501 height 0
click at [66, 181] on icon at bounding box center [64, 181] width 5 height 5
click at [69, 150] on input "10" at bounding box center [64, 153] width 13 height 10
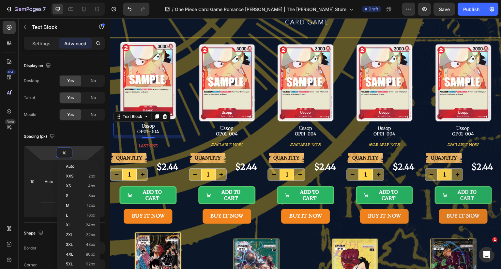
click at [69, 165] on span "Auto" at bounding box center [70, 166] width 8 height 5
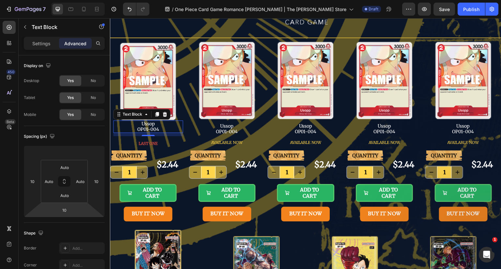
click at [68, 209] on input "10" at bounding box center [64, 210] width 13 height 10
click at [68, 222] on span "Auto" at bounding box center [70, 224] width 8 height 5
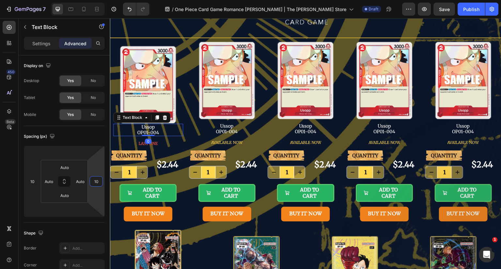
click at [95, 180] on input "10" at bounding box center [96, 182] width 10 height 10
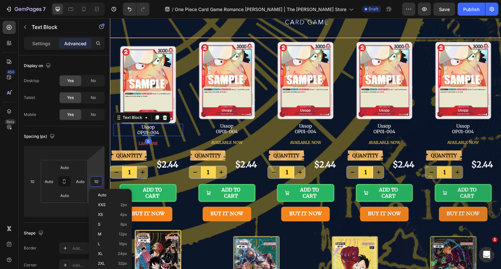
click at [102, 193] on span "Auto" at bounding box center [102, 195] width 8 height 5
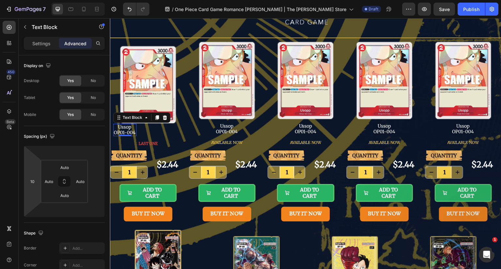
click at [28, 182] on input "10" at bounding box center [32, 182] width 10 height 10
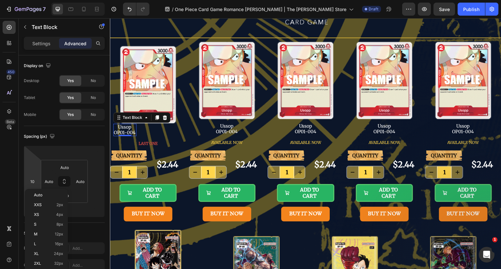
click at [50, 198] on div "Auto" at bounding box center [46, 195] width 40 height 10
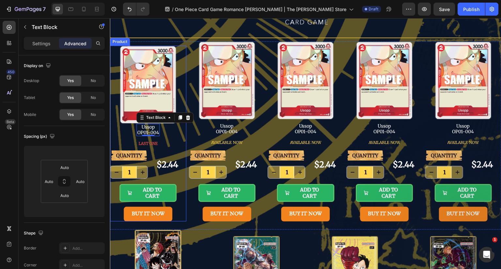
click at [172, 132] on div "Image Ussop OP01-004 Text Block 0 LAST ONE Button" at bounding box center [148, 98] width 76 height 105
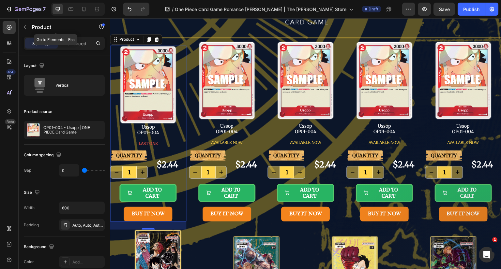
click at [33, 26] on p "Product" at bounding box center [59, 27] width 55 height 8
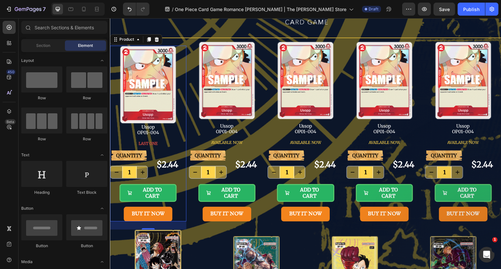
click at [176, 140] on div "LAST ONE Button" at bounding box center [148, 143] width 76 height 14
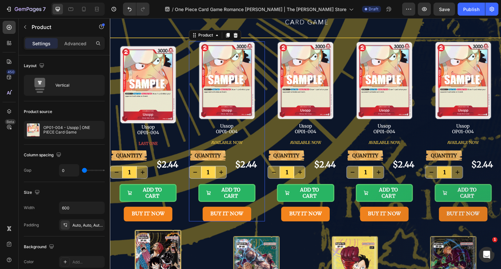
click at [260, 216] on div "QUANTITY Text Block 1 Product Quantity $2.44 Product Price Product Price Row AD…" at bounding box center [227, 186] width 76 height 71
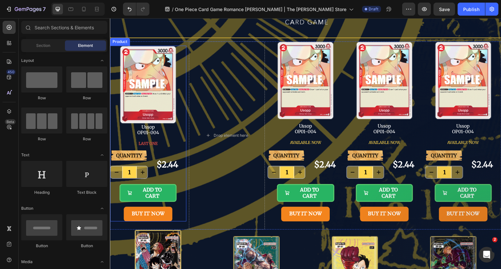
click at [179, 214] on div "QUANTITY Text Block 1 Product Quantity $2.44 Product Price Product Price Row AD…" at bounding box center [148, 186] width 76 height 71
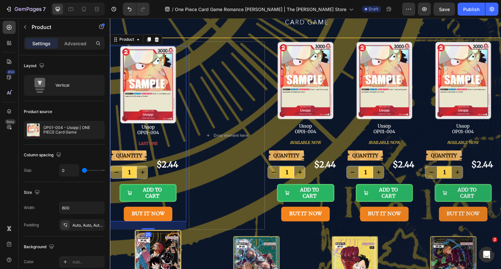
click at [150, 38] on icon at bounding box center [149, 39] width 4 height 5
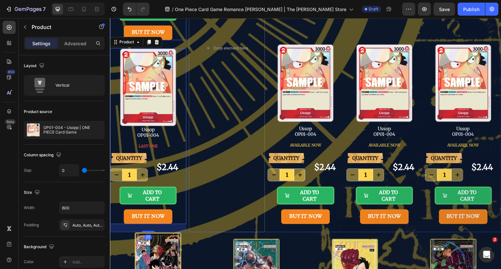
scroll to position [230, 0]
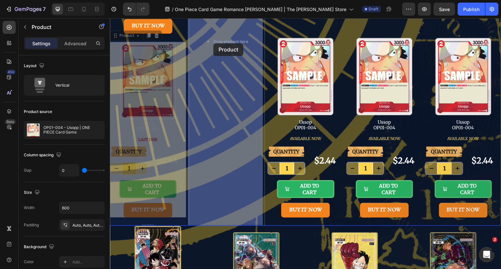
drag, startPoint x: 126, startPoint y: 34, endPoint x: 216, endPoint y: 43, distance: 90.1
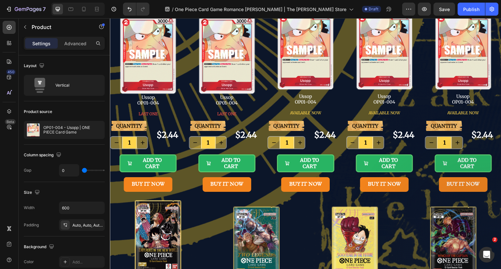
scroll to position [98, 0]
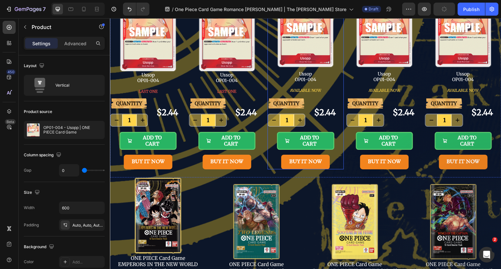
click at [336, 168] on div "QUANTITY Text Block 1 Product Quantity $2.44 Product Price Product Price Row AD…" at bounding box center [305, 133] width 76 height 71
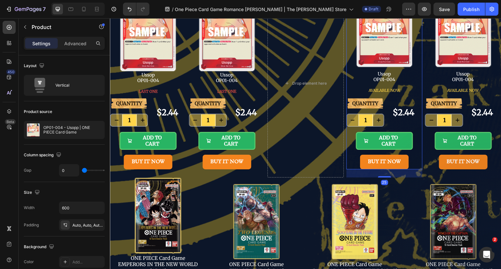
click at [417, 166] on div "QUANTITY Text Block 1 Product Quantity $2.44 Product Price Product Price Row AD…" at bounding box center [384, 133] width 76 height 71
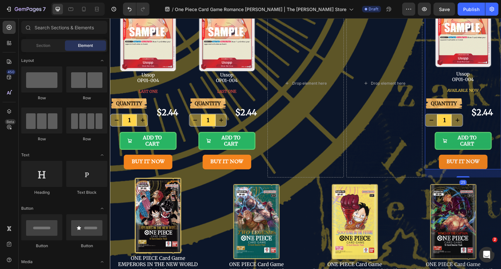
click at [491, 161] on div "QUANTITY Text Block 1 Product Quantity $2.44 Product Price Product Price Row AD…" at bounding box center [463, 133] width 76 height 71
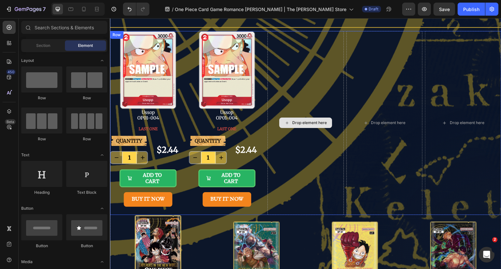
scroll to position [65, 0]
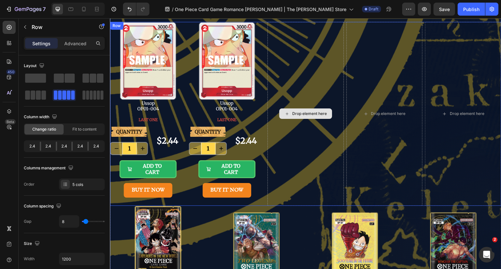
click at [339, 168] on div "Drop element here" at bounding box center [305, 114] width 76 height 184
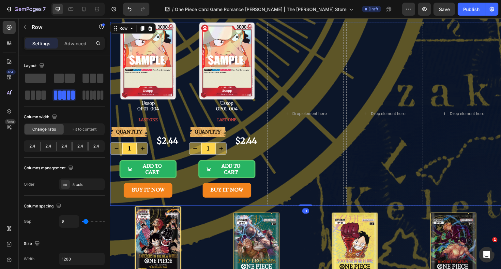
click at [92, 96] on span at bounding box center [91, 95] width 3 height 9
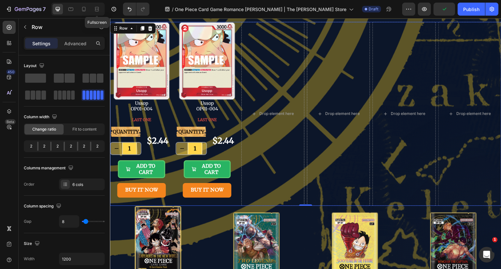
click at [95, 10] on icon at bounding box center [97, 9] width 7 height 7
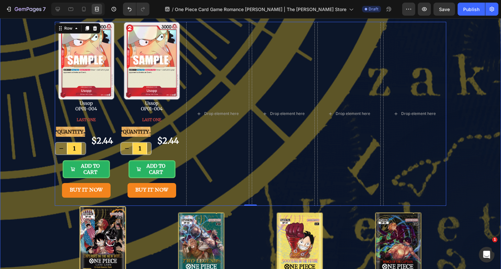
click at [471, 107] on div "Image Row Title Line Image Ussop OP01-004 Text Block LAST ONE Button QUANTITY T…" at bounding box center [250, 229] width 501 height 526
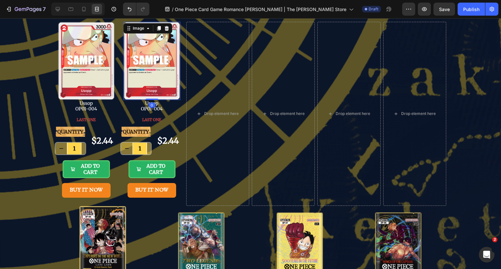
click at [160, 54] on img at bounding box center [151, 61] width 57 height 79
click at [56, 8] on icon at bounding box center [58, 9] width 4 height 4
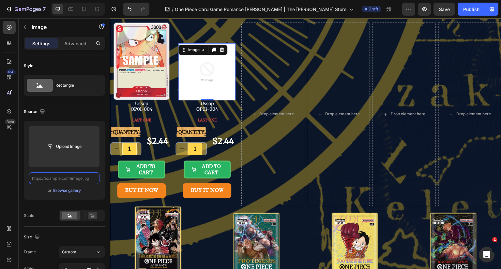
click at [72, 177] on input "text" at bounding box center [64, 179] width 70 height 12
paste input "[URL][DOMAIN_NAME]"
type input "[URL][DOMAIN_NAME]"
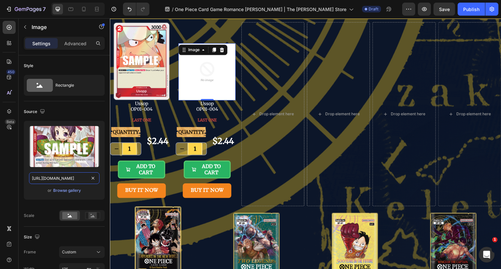
scroll to position [0, 103]
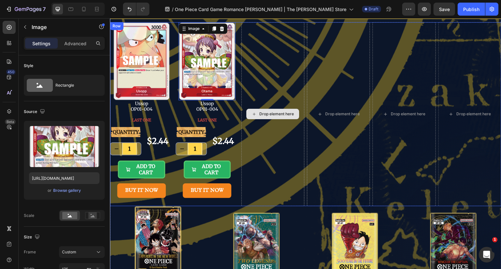
click at [280, 63] on div "Drop element here" at bounding box center [272, 114] width 63 height 184
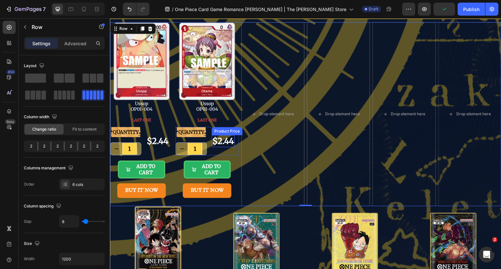
click at [220, 135] on div "$2.44" at bounding box center [223, 141] width 23 height 12
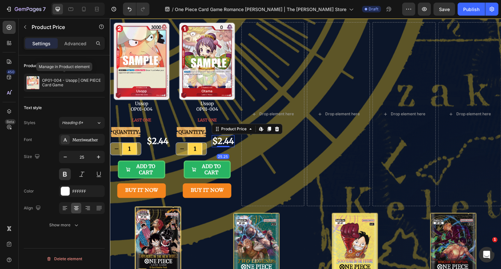
click at [77, 83] on p "OP01-004 - Usopp | ONE PIECE Card Game" at bounding box center [72, 82] width 60 height 9
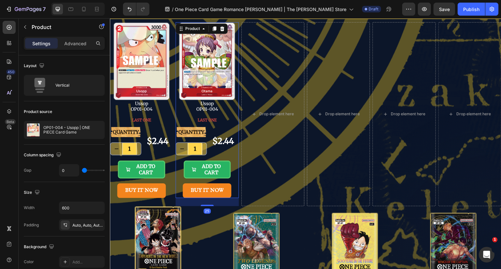
click at [0, 0] on div at bounding box center [0, 0] width 0 height 0
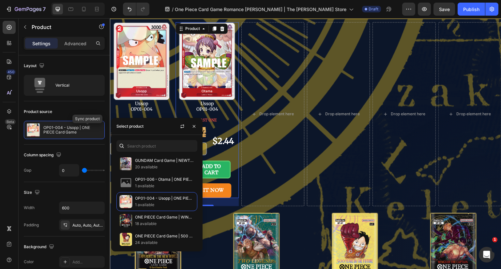
click at [0, 0] on icon "button" at bounding box center [0, 0] width 0 height 0
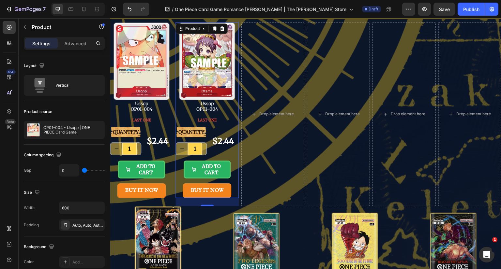
click at [59, 129] on p "OP01-004 - Usopp | ONE PIECE Card Game" at bounding box center [72, 130] width 58 height 9
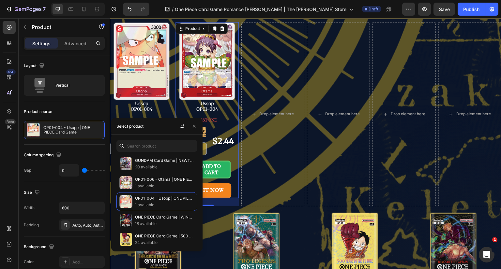
click at [161, 178] on p "OP01-006 - Otama | ONE PIECE Card Game" at bounding box center [164, 179] width 59 height 7
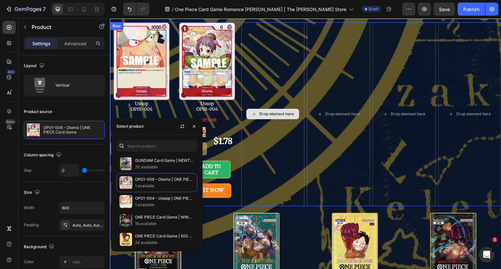
click at [287, 54] on div "Drop element here" at bounding box center [272, 114] width 63 height 184
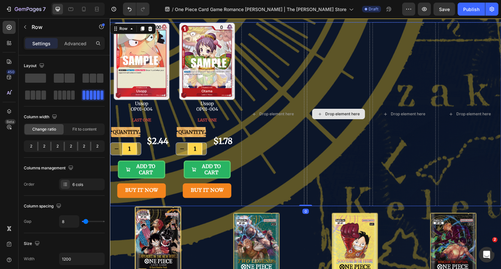
click at [339, 62] on div "Drop element here" at bounding box center [338, 114] width 63 height 184
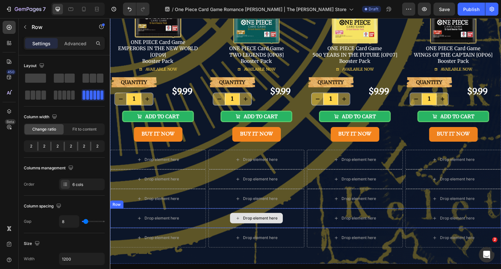
scroll to position [358, 0]
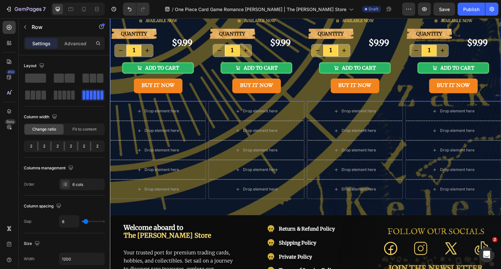
click at [302, 94] on div "Image ONE PIECE Card Game TWO LEGENDS [OP08] Booster Pack Text Block AVAILABLE …" at bounding box center [256, 7] width 96 height 188
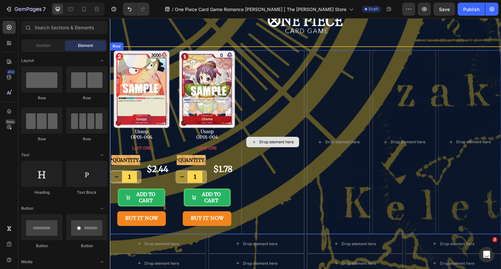
scroll to position [65, 0]
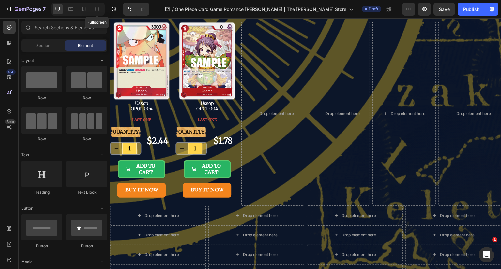
click at [96, 11] on icon at bounding box center [97, 9] width 7 height 7
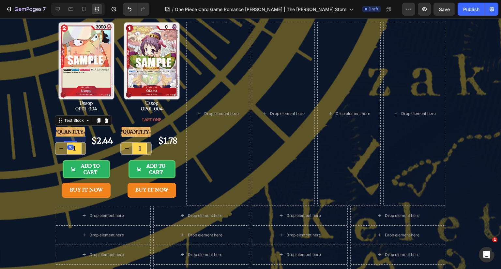
click at [68, 132] on p "QUANTITY" at bounding box center [70, 132] width 30 height 9
click at [60, 11] on icon at bounding box center [57, 9] width 7 height 7
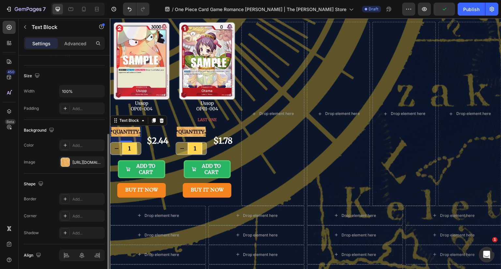
scroll to position [153, 0]
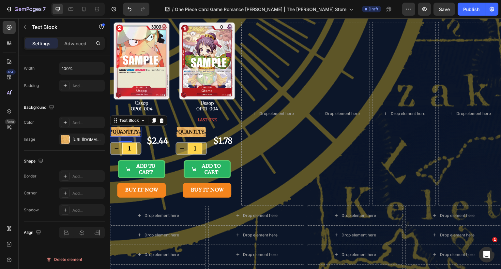
click at [132, 131] on p "QUANTITY" at bounding box center [126, 132] width 30 height 9
click at [126, 131] on p "QUANTITY" at bounding box center [126, 132] width 30 height 9
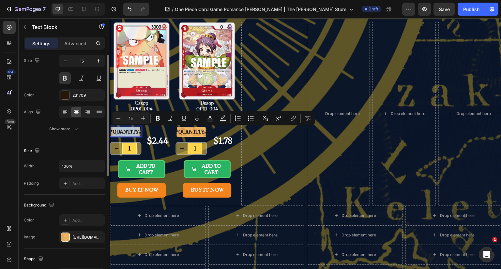
scroll to position [23, 0]
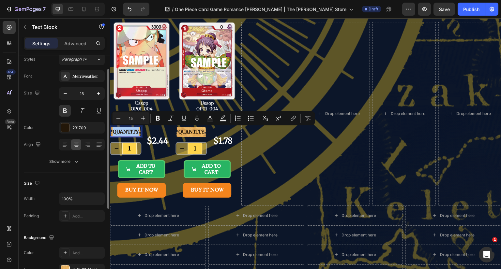
click at [74, 163] on icon "button" at bounding box center [76, 161] width 7 height 7
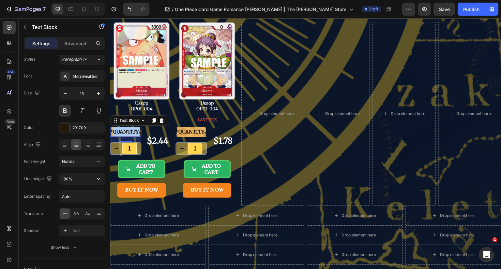
click at [97, 178] on icon "button" at bounding box center [98, 179] width 7 height 7
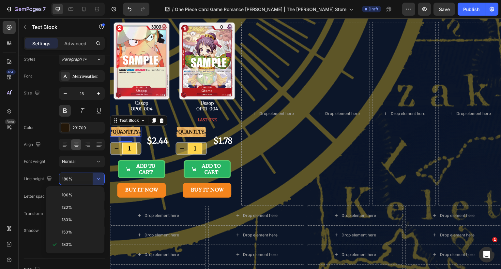
click at [80, 202] on div "100%" at bounding box center [74, 208] width 53 height 12
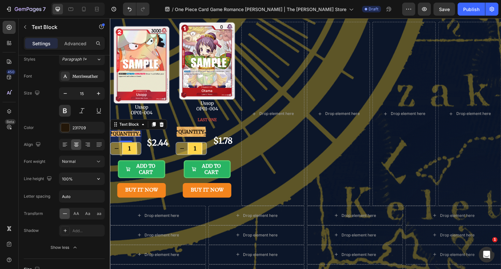
click at [97, 177] on icon "button" at bounding box center [98, 179] width 7 height 7
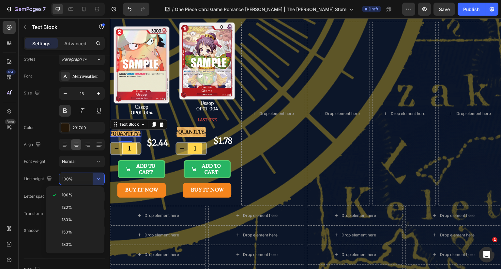
click at [75, 209] on p "120%" at bounding box center [80, 208] width 37 height 6
type input "120%"
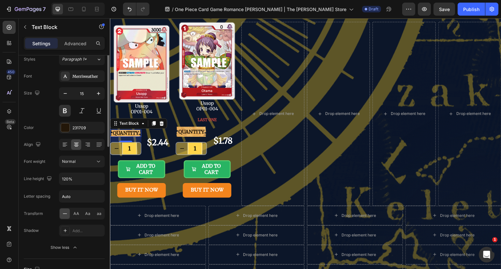
scroll to position [0, 0]
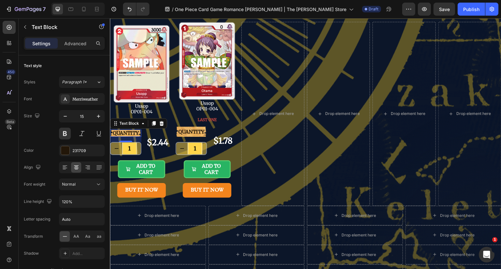
click at [67, 116] on icon "button" at bounding box center [65, 116] width 7 height 7
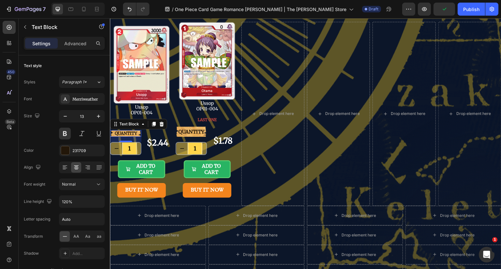
click at [67, 116] on icon "button" at bounding box center [65, 116] width 7 height 7
type input "12"
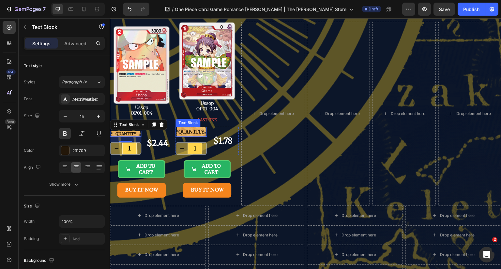
click at [189, 131] on p "QUANTITY" at bounding box center [191, 132] width 30 height 9
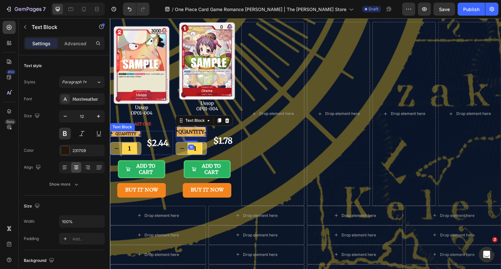
click at [132, 133] on p "QUANTITY" at bounding box center [126, 134] width 30 height 5
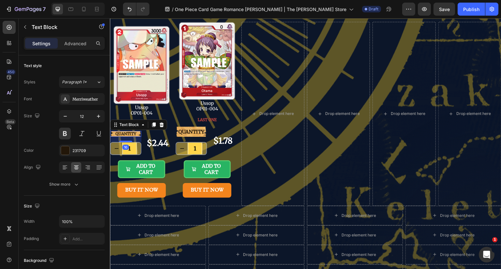
click at [89, 99] on div "Merriweather" at bounding box center [87, 100] width 31 height 6
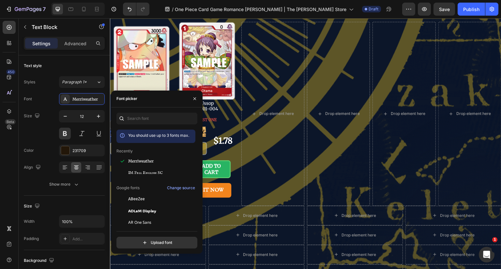
click at [138, 172] on span "IM Fell English SC" at bounding box center [145, 173] width 35 height 6
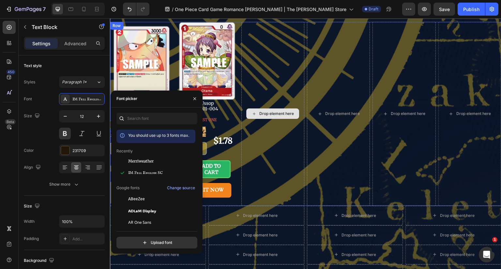
click at [295, 138] on div "Drop element here" at bounding box center [272, 114] width 63 height 184
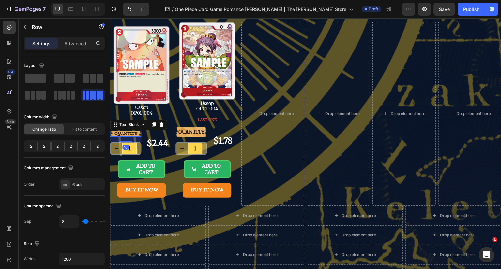
click at [133, 133] on p "QUANTITY" at bounding box center [126, 134] width 30 height 5
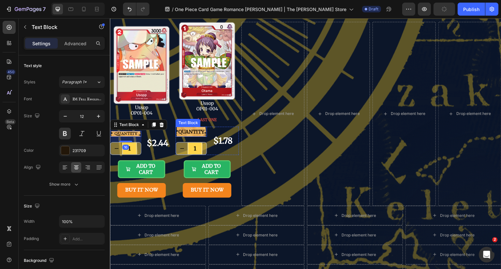
click at [189, 131] on p "QUANTITY" at bounding box center [191, 132] width 30 height 9
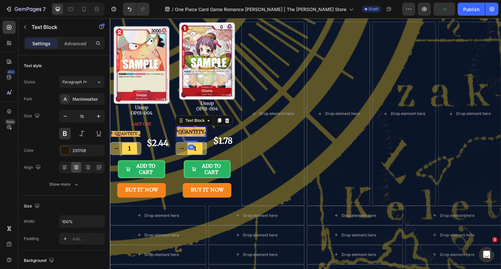
click at [88, 98] on div "Merriweather" at bounding box center [87, 100] width 31 height 6
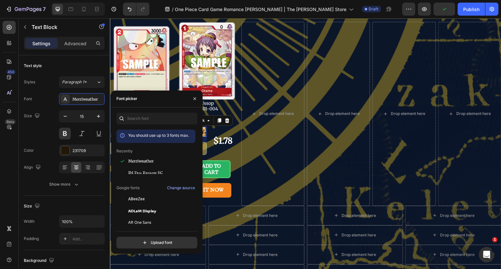
click at [140, 172] on span "IM Fell English SC" at bounding box center [145, 173] width 35 height 6
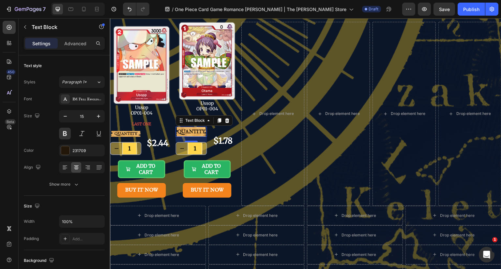
click at [64, 116] on icon "button" at bounding box center [65, 116] width 3 height 1
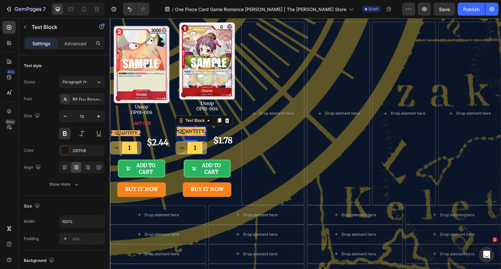
click at [64, 116] on icon "button" at bounding box center [65, 116] width 3 height 1
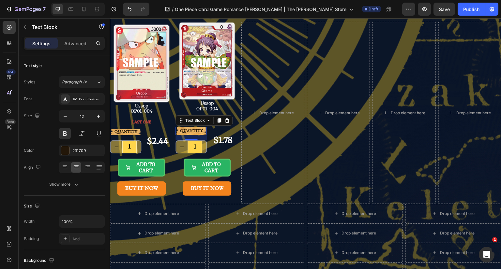
click at [64, 116] on icon "button" at bounding box center [65, 116] width 3 height 1
type input "11"
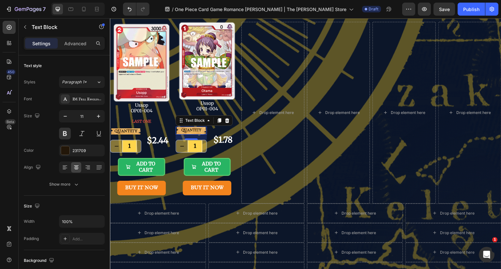
click at [78, 180] on button "Show more" at bounding box center [64, 185] width 81 height 12
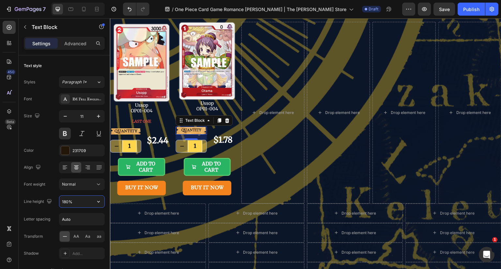
click at [81, 202] on input "180%" at bounding box center [81, 202] width 45 height 12
click at [99, 203] on icon "button" at bounding box center [98, 202] width 7 height 7
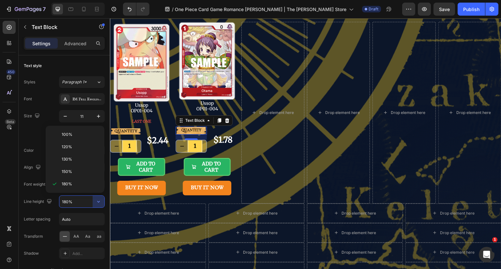
click at [74, 136] on p "100%" at bounding box center [80, 135] width 37 height 6
type input "100%"
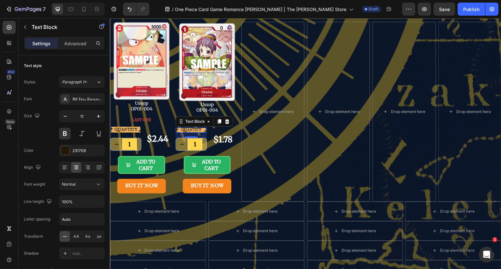
click at [98, 183] on icon at bounding box center [98, 184] width 7 height 7
click at [96, 184] on icon at bounding box center [98, 184] width 7 height 7
click at [100, 114] on icon "button" at bounding box center [98, 116] width 7 height 7
type input "12"
click at [95, 199] on button "button" at bounding box center [99, 202] width 12 height 12
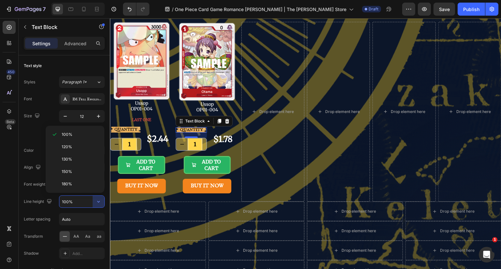
click at [80, 153] on div "120%" at bounding box center [74, 159] width 53 height 12
type input "120%"
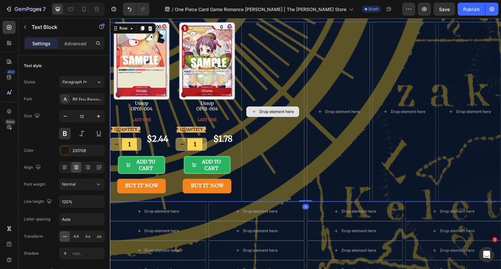
click at [273, 139] on div "Drop element here" at bounding box center [272, 112] width 63 height 180
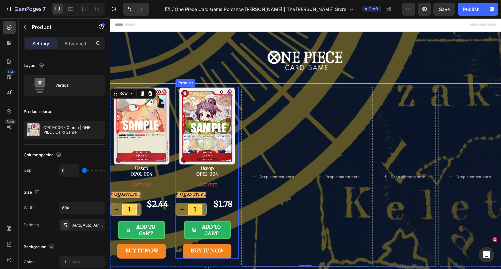
click at [229, 189] on div "LAST ONE Button" at bounding box center [206, 185] width 63 height 14
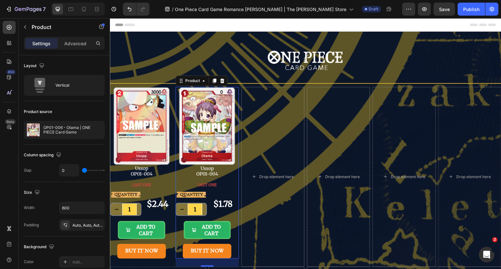
click at [213, 78] on icon at bounding box center [214, 80] width 5 height 5
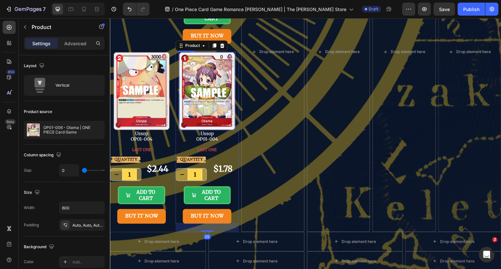
scroll to position [226, 0]
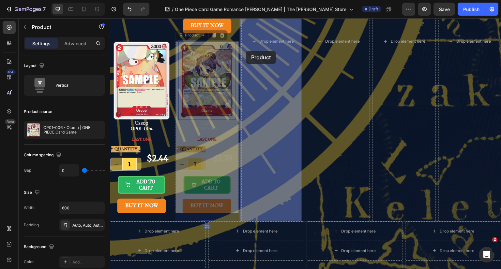
drag, startPoint x: 188, startPoint y: 37, endPoint x: 248, endPoint y: 51, distance: 61.2
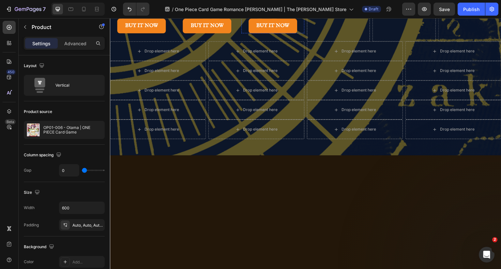
scroll to position [45, 0]
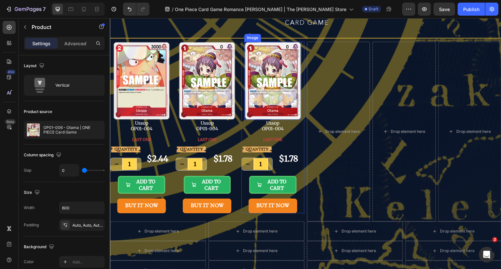
click at [272, 64] on img at bounding box center [272, 81] width 57 height 79
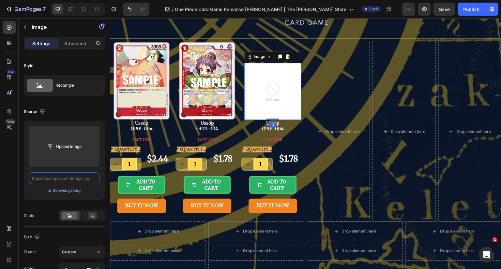
scroll to position [0, 0]
click at [68, 179] on input "text" at bounding box center [64, 179] width 70 height 12
type input "[URL][DOMAIN_NAME]"
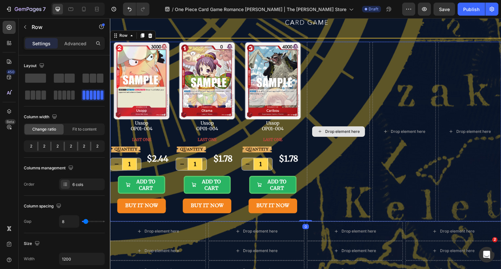
click at [336, 89] on div "Drop element here" at bounding box center [338, 132] width 63 height 180
click at [278, 141] on span "LAST ONE" at bounding box center [272, 139] width 19 height 5
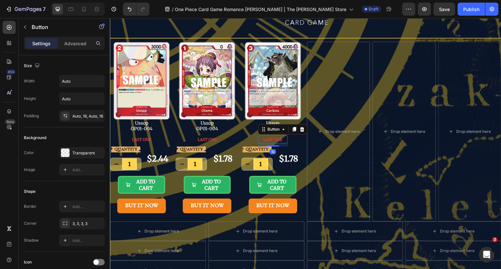
click at [275, 139] on span "LAST ONE" at bounding box center [272, 139] width 19 height 5
click at [272, 141] on span "AVAILABLE" at bounding box center [272, 139] width 21 height 5
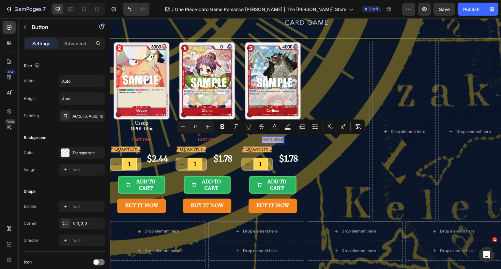
scroll to position [130, 0]
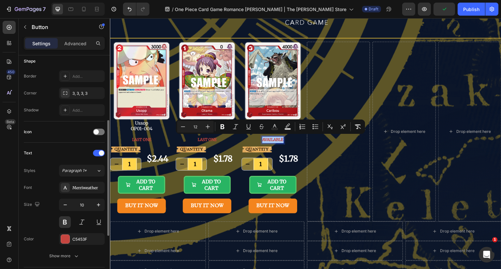
click at [87, 238] on div "C5453F" at bounding box center [87, 240] width 31 height 6
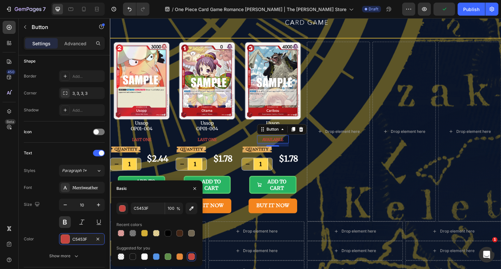
click at [167, 258] on div at bounding box center [168, 257] width 7 height 7
click at [124, 208] on div "button" at bounding box center [122, 209] width 7 height 7
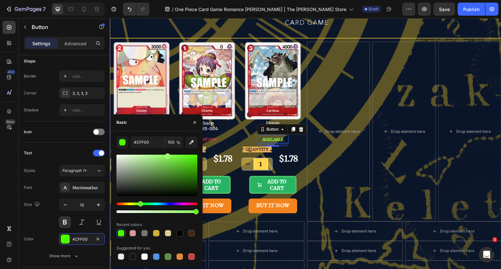
drag, startPoint x: 176, startPoint y: 163, endPoint x: 167, endPoint y: 149, distance: 17.0
click at [167, 149] on div "4CFF00 100 % Recent colors Suggested for you" at bounding box center [156, 199] width 81 height 125
drag, startPoint x: 168, startPoint y: 155, endPoint x: 179, endPoint y: 158, distance: 12.0
click at [179, 158] on div at bounding box center [178, 158] width 5 height 5
drag, startPoint x: 178, startPoint y: 160, endPoint x: 188, endPoint y: 164, distance: 10.8
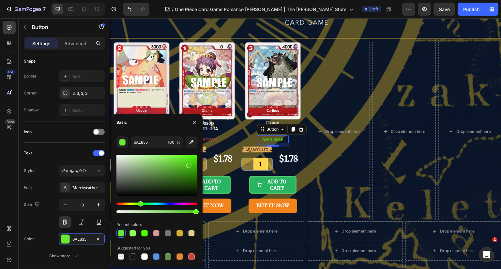
click at [188, 164] on div at bounding box center [188, 165] width 5 height 5
drag, startPoint x: 188, startPoint y: 164, endPoint x: 187, endPoint y: 160, distance: 4.1
click at [187, 160] on div at bounding box center [187, 162] width 5 height 5
drag, startPoint x: 187, startPoint y: 160, endPoint x: 189, endPoint y: 162, distance: 3.5
click at [189, 162] on div at bounding box center [189, 163] width 5 height 5
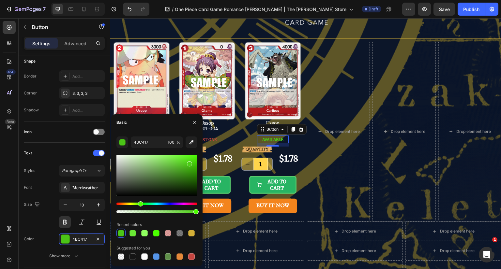
type input "4DCE16"
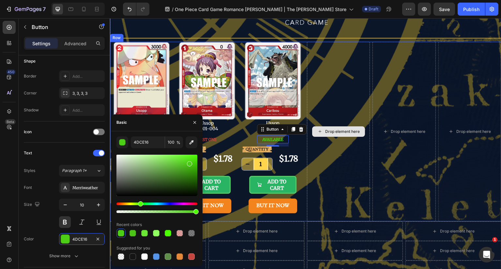
click at [349, 154] on div "Drop element here" at bounding box center [338, 132] width 63 height 180
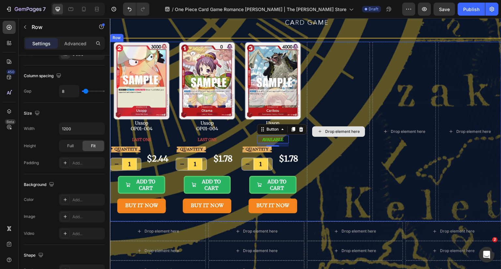
scroll to position [0, 0]
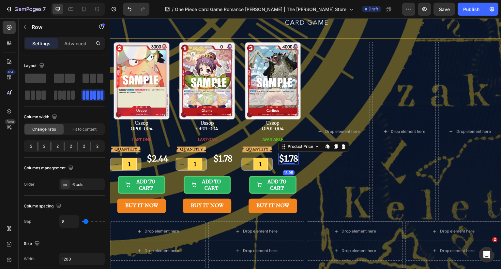
click at [280, 156] on div "$1.78" at bounding box center [288, 159] width 21 height 12
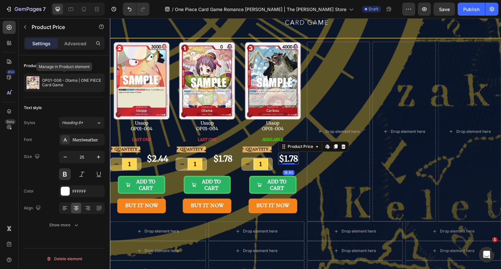
click at [63, 78] on p "OP01-006 - Otama | ONE PIECE Card Game" at bounding box center [72, 82] width 60 height 9
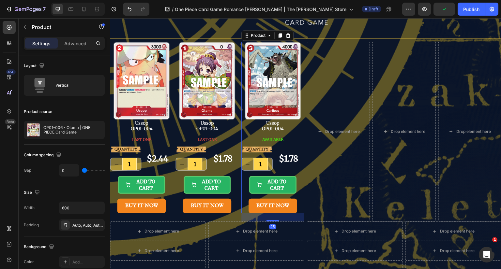
click at [68, 126] on p "OP01-006 - Otama | ONE PIECE Card Game" at bounding box center [72, 130] width 58 height 9
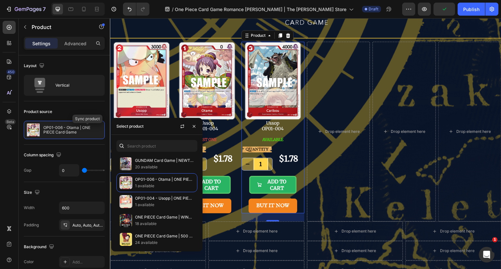
click at [0, 0] on icon "button" at bounding box center [0, 0] width 0 height 0
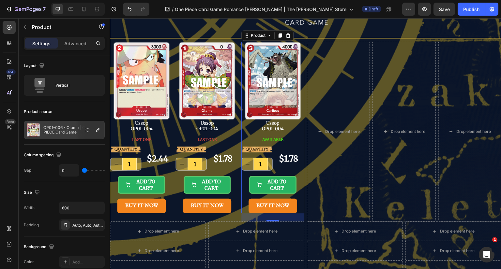
click at [67, 130] on p "OP01-006 - Otama | ONE PIECE Card Game" at bounding box center [72, 130] width 58 height 9
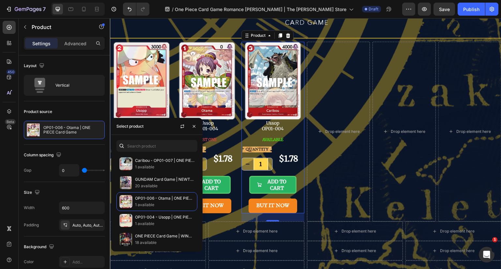
click at [142, 162] on p "Caribou - OP01-007 | ONE PIECE Card Game" at bounding box center [164, 161] width 59 height 7
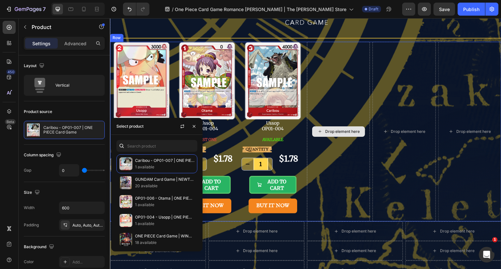
click at [334, 157] on div "Drop element here" at bounding box center [338, 132] width 63 height 180
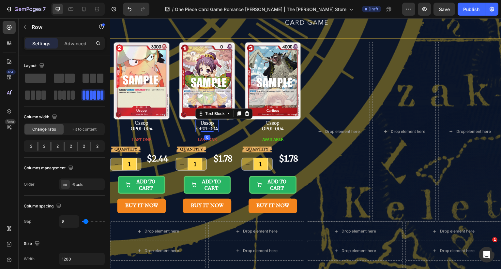
click at [205, 123] on p "Ussop OP01-004" at bounding box center [207, 126] width 22 height 11
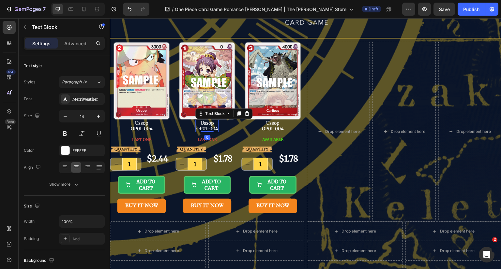
click at [205, 123] on p "Ussop OP01-004" at bounding box center [207, 126] width 22 height 11
click at [216, 129] on p "Otama OP01-004" at bounding box center [207, 126] width 22 height 11
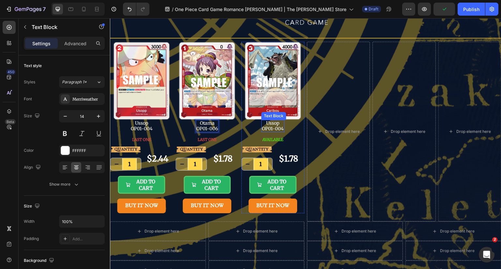
click at [273, 125] on p "Ussop OP01-004" at bounding box center [273, 126] width 22 height 11
click at [281, 129] on p "Caribou OP01-004" at bounding box center [273, 126] width 22 height 11
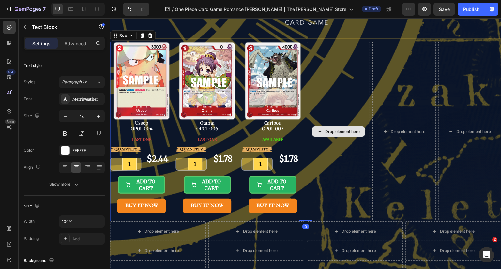
click at [335, 149] on div "Drop element here" at bounding box center [338, 132] width 63 height 180
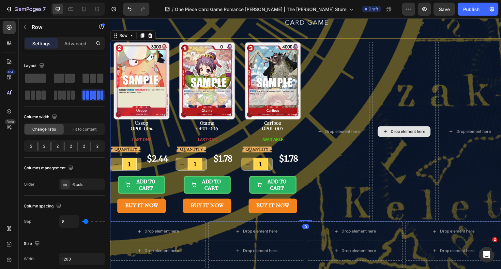
click at [395, 154] on div "Drop element here" at bounding box center [403, 132] width 63 height 180
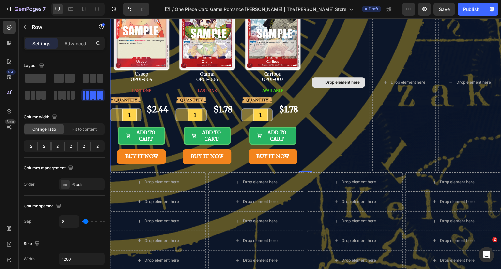
scroll to position [98, 0]
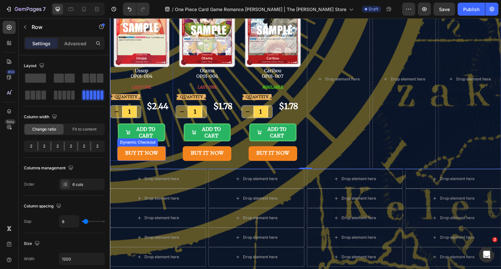
click at [162, 151] on button "BUY IT NOW" at bounding box center [141, 153] width 49 height 15
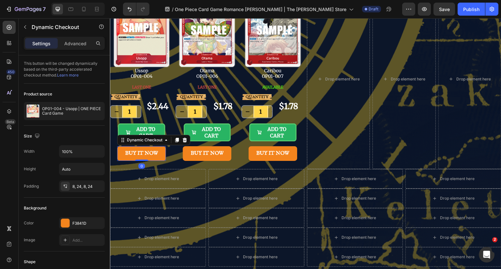
click at [185, 140] on icon at bounding box center [185, 140] width 4 height 5
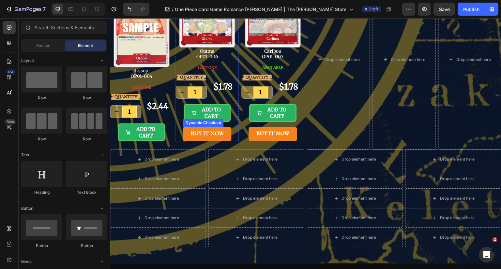
click at [227, 137] on button "BUY IT NOW" at bounding box center [207, 134] width 49 height 15
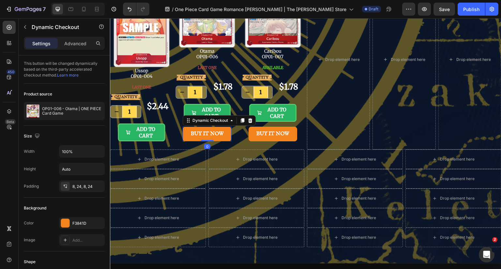
click at [248, 122] on icon at bounding box center [250, 120] width 4 height 5
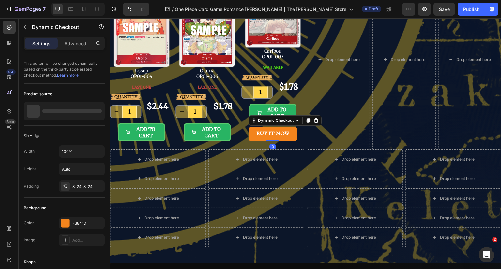
click at [288, 134] on button "BUY IT NOW" at bounding box center [273, 134] width 49 height 15
click at [313, 122] on icon at bounding box center [315, 120] width 5 height 5
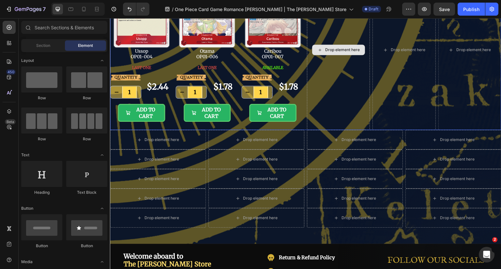
scroll to position [98, 0]
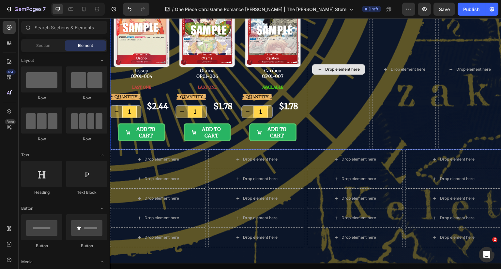
click at [343, 122] on div "Drop element here" at bounding box center [338, 69] width 63 height 161
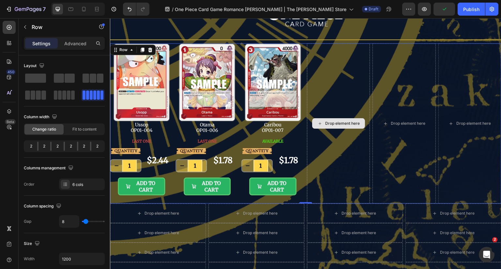
scroll to position [130, 0]
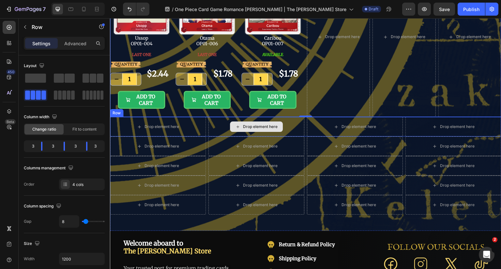
click at [292, 126] on div "Drop element here" at bounding box center [256, 127] width 96 height 20
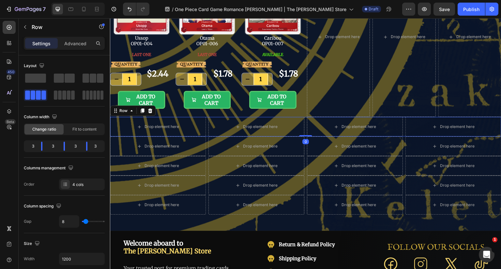
click at [100, 94] on span at bounding box center [101, 95] width 3 height 9
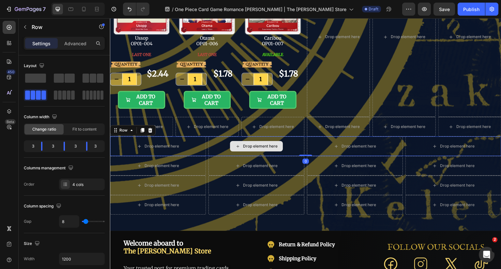
click at [292, 144] on div "Drop element here" at bounding box center [256, 147] width 96 height 20
click at [90, 92] on span at bounding box center [91, 95] width 3 height 9
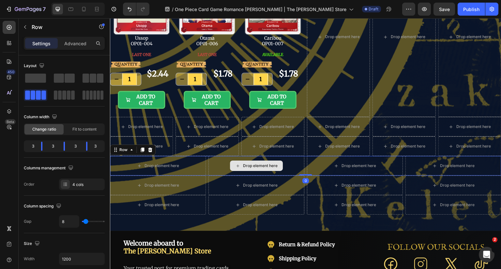
click at [293, 166] on div "Drop element here" at bounding box center [256, 166] width 96 height 20
drag, startPoint x: 89, startPoint y: 100, endPoint x: 178, endPoint y: 160, distance: 107.4
click at [89, 100] on div at bounding box center [92, 95] width 23 height 12
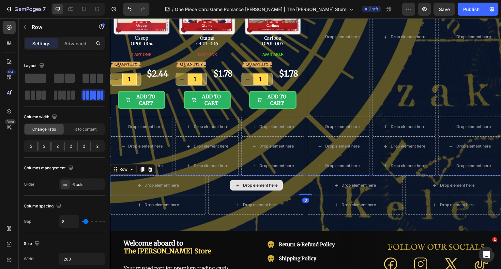
click at [292, 185] on div "Drop element here" at bounding box center [256, 186] width 96 height 20
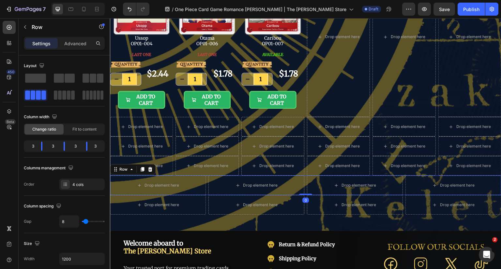
drag, startPoint x: 98, startPoint y: 95, endPoint x: 214, endPoint y: 183, distance: 145.5
click at [100, 95] on span at bounding box center [101, 95] width 3 height 9
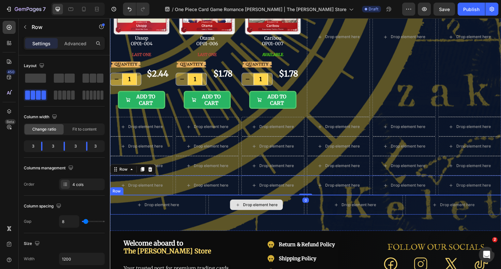
click at [294, 205] on div "Drop element here" at bounding box center [256, 205] width 96 height 20
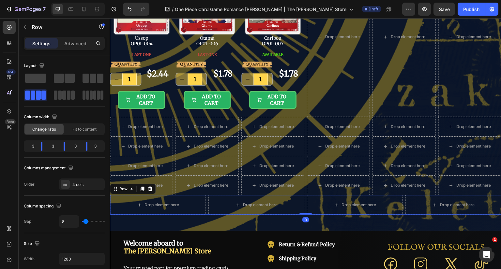
click at [92, 93] on span at bounding box center [91, 95] width 3 height 9
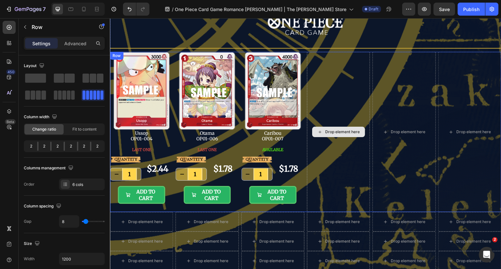
scroll to position [33, 0]
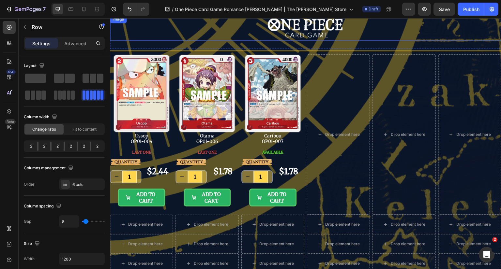
click at [365, 33] on div at bounding box center [305, 27] width 391 height 25
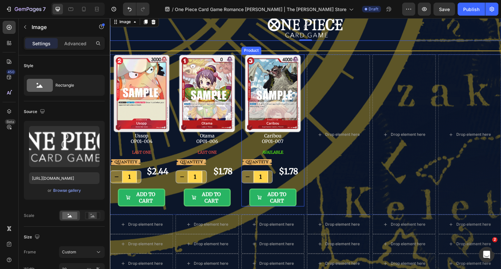
click at [293, 148] on div "AVAILABLE Button" at bounding box center [272, 152] width 63 height 14
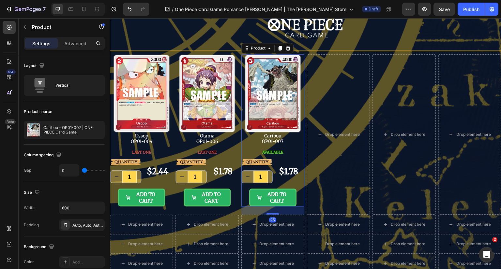
click at [280, 47] on icon at bounding box center [280, 48] width 5 height 5
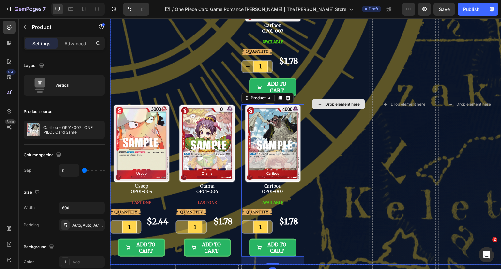
scroll to position [206, 0]
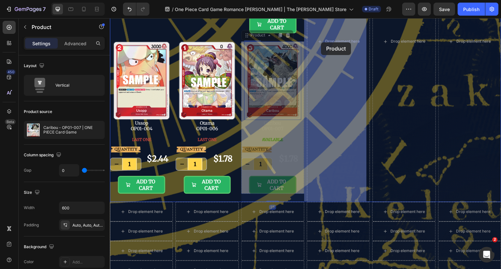
drag, startPoint x: 253, startPoint y: 36, endPoint x: 321, endPoint y: 42, distance: 68.8
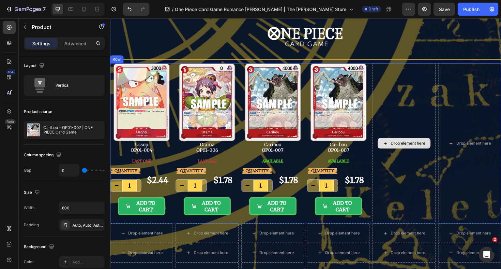
scroll to position [13, 0]
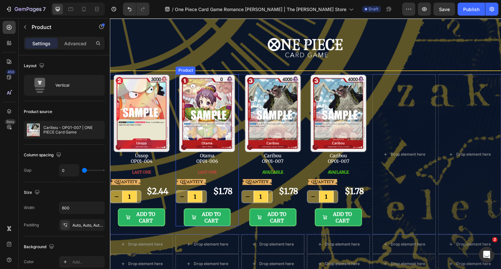
click at [223, 165] on div "LAST ONE Button" at bounding box center [206, 172] width 63 height 14
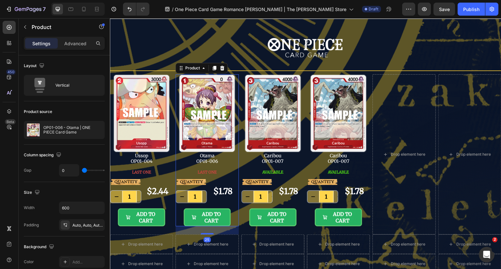
click at [195, 66] on div "Product" at bounding box center [192, 68] width 17 height 6
click at [212, 66] on icon at bounding box center [214, 68] width 5 height 5
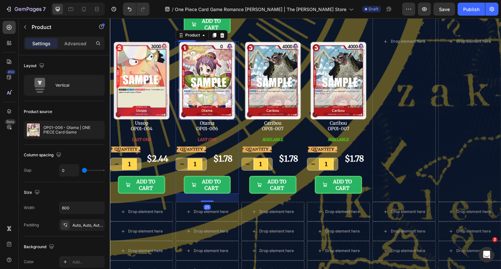
scroll to position [173, 0]
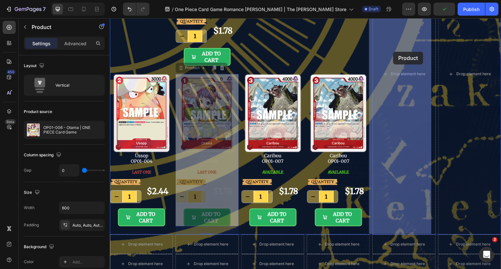
drag, startPoint x: 191, startPoint y: 68, endPoint x: 393, endPoint y: 52, distance: 202.5
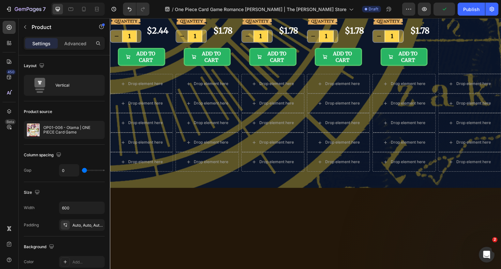
scroll to position [13, 0]
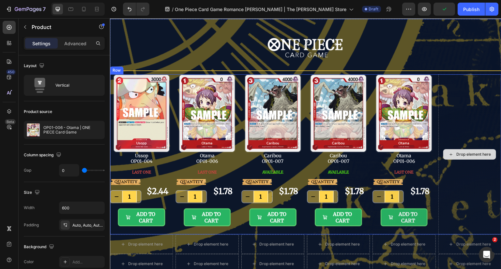
click at [462, 124] on div "Drop element here" at bounding box center [469, 154] width 63 height 161
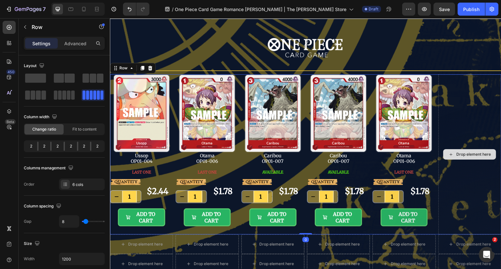
scroll to position [45, 0]
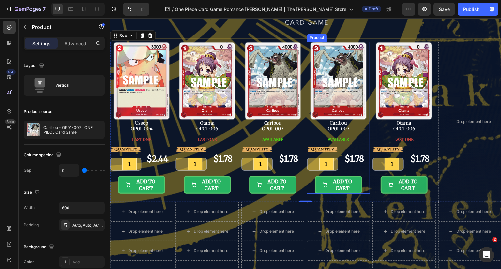
click at [354, 128] on div "Image Caribou OP01-007 Text Block AVAILABLE Button" at bounding box center [338, 94] width 63 height 105
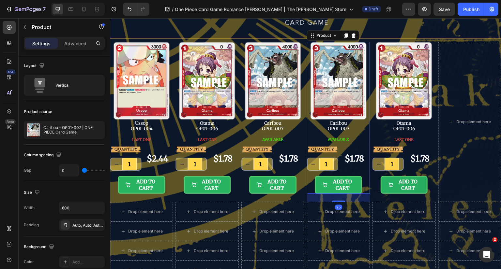
click at [343, 32] on div at bounding box center [346, 36] width 8 height 8
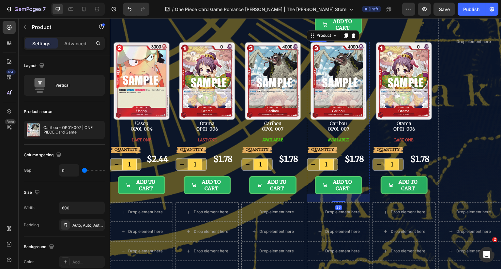
scroll to position [206, 0]
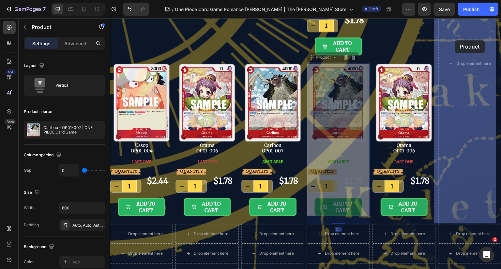
drag, startPoint x: 320, startPoint y: 32, endPoint x: 455, endPoint y: 40, distance: 135.3
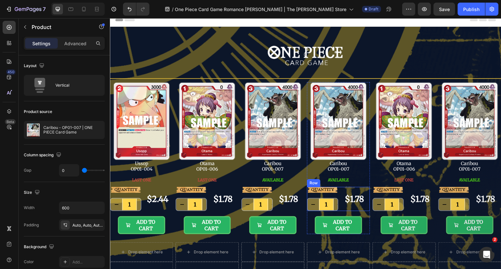
scroll to position [0, 0]
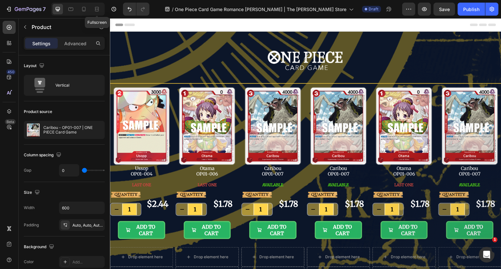
click at [100, 9] on icon at bounding box center [97, 9] width 7 height 7
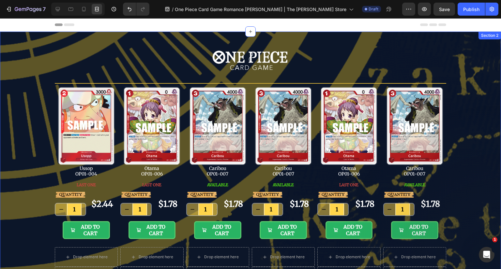
click at [472, 99] on div "Image Row Title Line Image Ussop OP01-004 Text Block LAST ONE Button QUANTITY T…" at bounding box center [250, 189] width 501 height 314
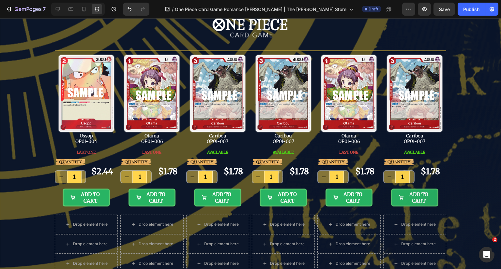
scroll to position [33, 0]
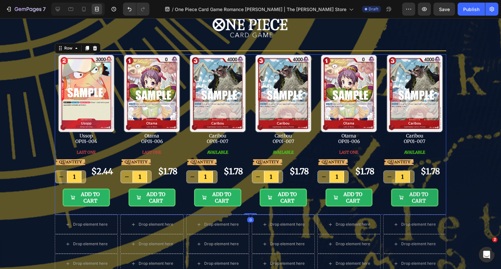
click at [311, 209] on div "Image Caribou OP01-007 Text Block AVAILABLE Button QUANTITY Text Block 1 Produc…" at bounding box center [283, 134] width 63 height 161
click at [85, 48] on icon at bounding box center [87, 48] width 4 height 5
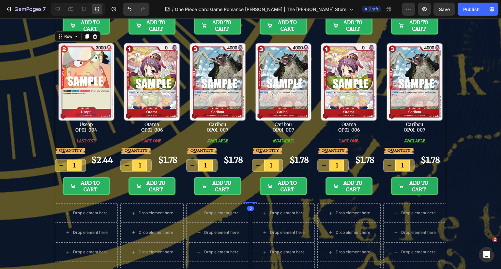
scroll to position [206, 0]
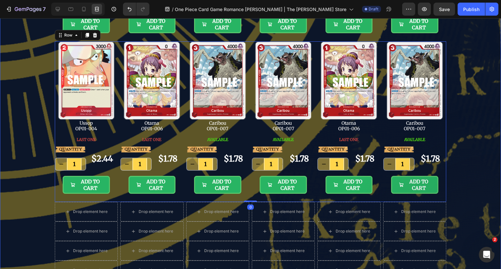
click at [473, 80] on div "Image Row Title Line Image Ussop OP01-004 Text Block LAST ONE Button QUANTITY T…" at bounding box center [250, 63] width 501 height 475
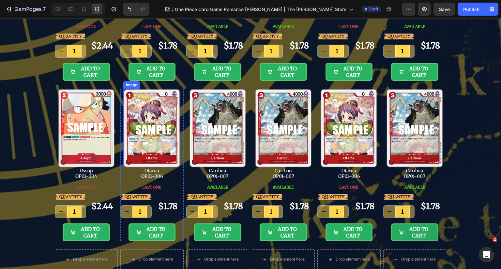
scroll to position [173, 0]
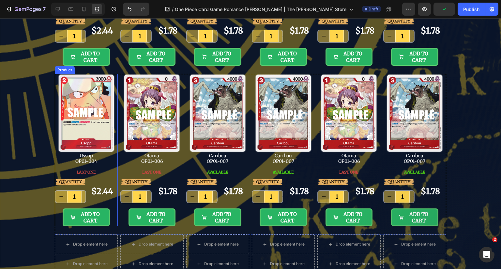
click at [110, 173] on div "LAST ONE Button" at bounding box center [86, 172] width 63 height 14
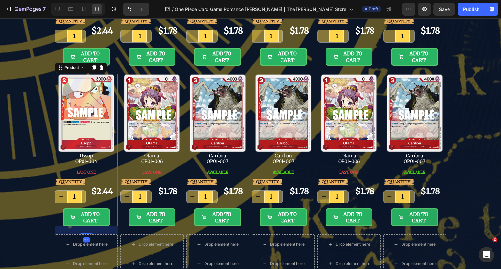
click at [99, 66] on icon at bounding box center [101, 68] width 4 height 5
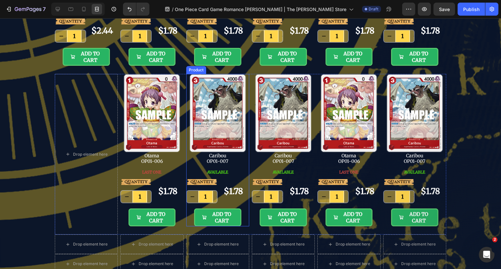
click at [237, 169] on div "AVAILABLE Button" at bounding box center [217, 172] width 63 height 14
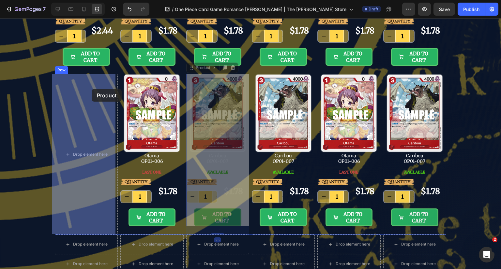
drag, startPoint x: 200, startPoint y: 68, endPoint x: 92, endPoint y: 89, distance: 110.3
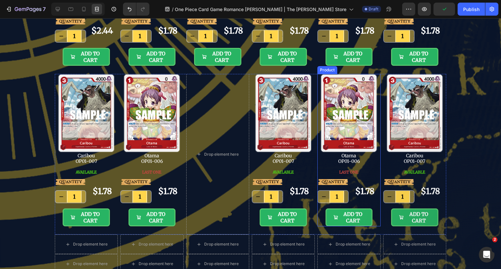
drag, startPoint x: 324, startPoint y: 170, endPoint x: 327, endPoint y: 165, distance: 6.2
click at [324, 170] on div "LAST ONE Button" at bounding box center [348, 172] width 63 height 14
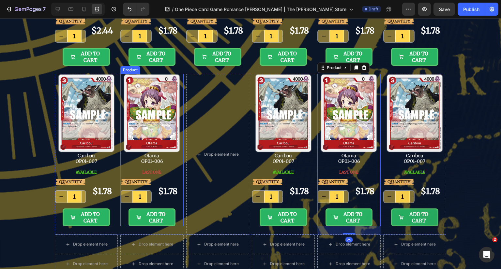
click at [169, 162] on div "Image Otama OP01-006 Text Block LAST ONE Button" at bounding box center [151, 126] width 63 height 105
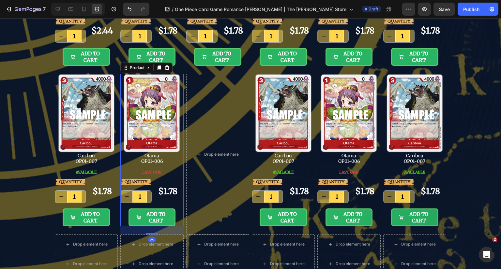
click at [158, 68] on icon at bounding box center [160, 68] width 4 height 5
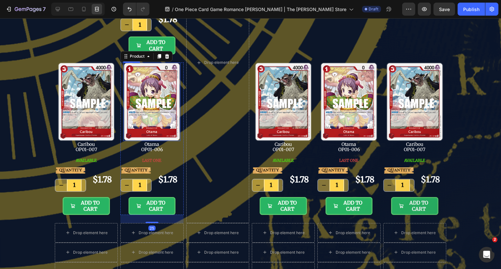
scroll to position [334, 0]
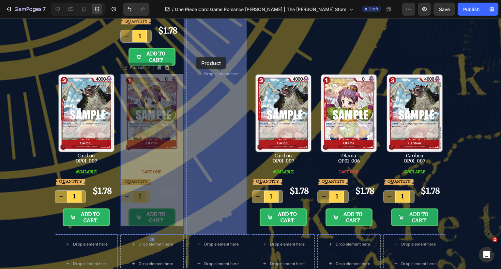
drag, startPoint x: 133, startPoint y: 68, endPoint x: 188, endPoint y: 63, distance: 54.7
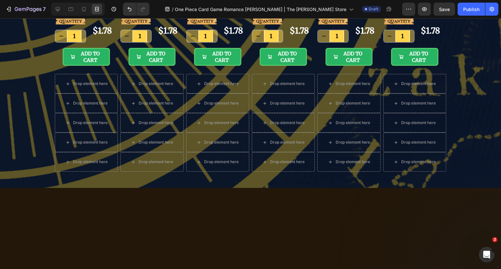
scroll to position [174, 0]
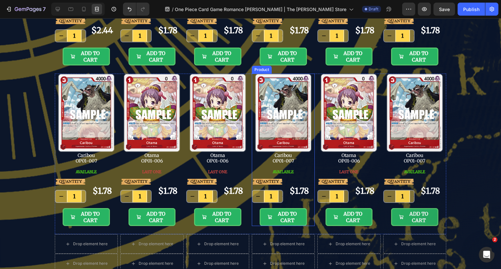
click at [303, 170] on div "AVAILABLE Button" at bounding box center [283, 172] width 63 height 14
click at [289, 64] on div at bounding box center [291, 68] width 8 height 8
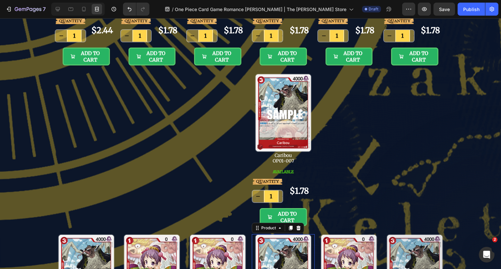
scroll to position [334, 0]
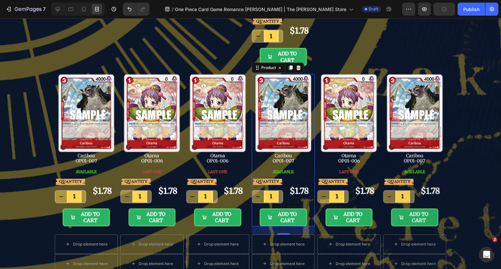
click at [298, 67] on icon at bounding box center [298, 67] width 5 height 5
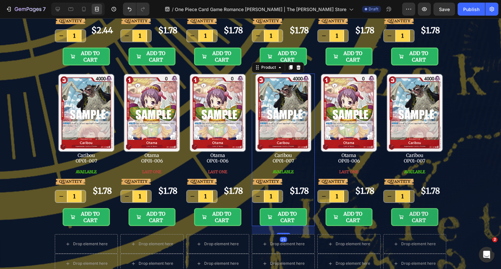
click at [304, 173] on div "AVAILABLE Button" at bounding box center [283, 172] width 63 height 14
click at [296, 65] on icon at bounding box center [298, 67] width 5 height 5
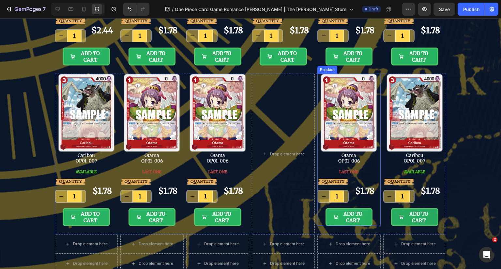
click at [324, 167] on div "LAST ONE Button" at bounding box center [348, 172] width 63 height 14
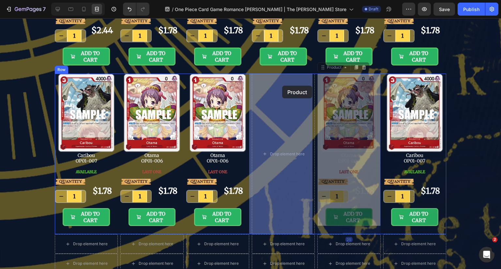
drag, startPoint x: 329, startPoint y: 67, endPoint x: 282, endPoint y: 86, distance: 50.6
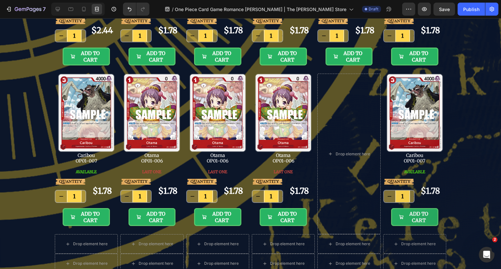
click at [303, 172] on div "LAST ONE Button" at bounding box center [283, 172] width 63 height 14
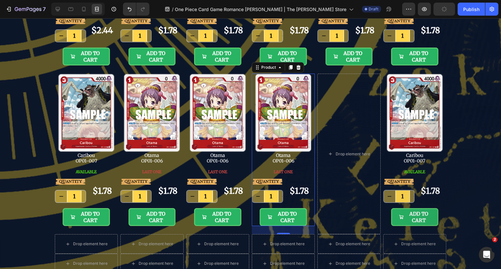
click at [290, 67] on icon at bounding box center [291, 68] width 4 height 5
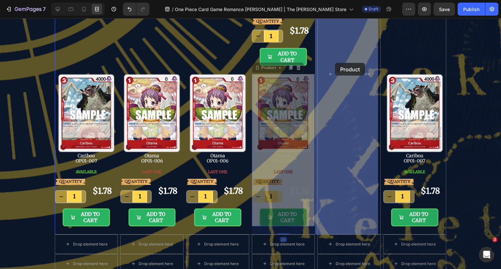
drag, startPoint x: 268, startPoint y: 68, endPoint x: 335, endPoint y: 63, distance: 66.7
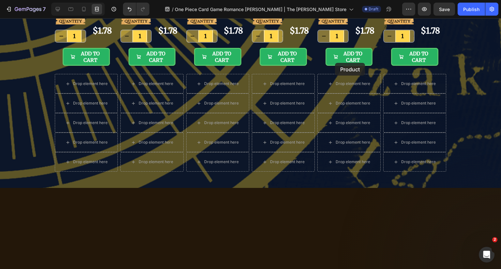
scroll to position [174, 0]
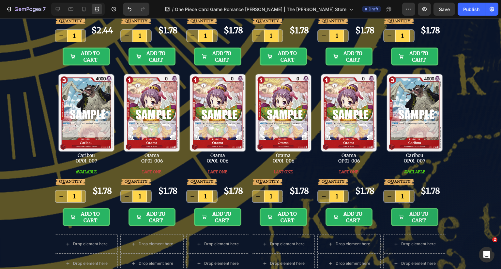
click at [478, 149] on div "Image Row Title Line Image Ussop OP01-004 Text Block LAST ONE Button QUANTITY T…" at bounding box center [250, 95] width 501 height 475
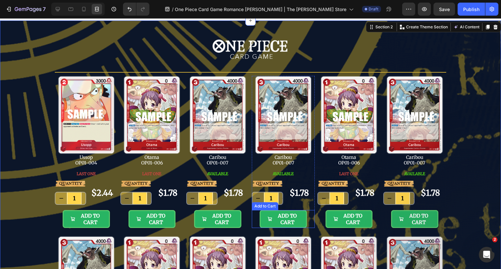
scroll to position [0, 0]
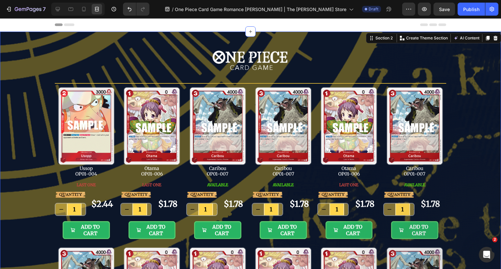
click at [461, 90] on div "Image Row Title Line Image Ussop OP01-004 Text Block LAST ONE Button QUANTITY T…" at bounding box center [250, 269] width 501 height 475
